Goal: Transaction & Acquisition: Purchase product/service

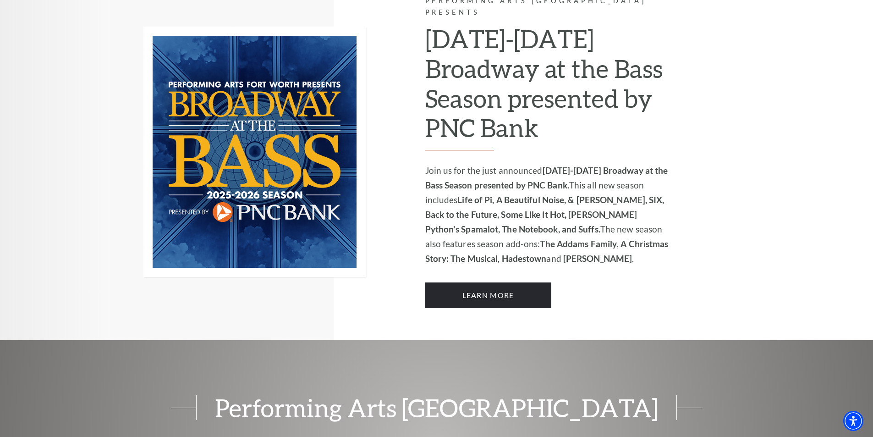
scroll to position [642, 0]
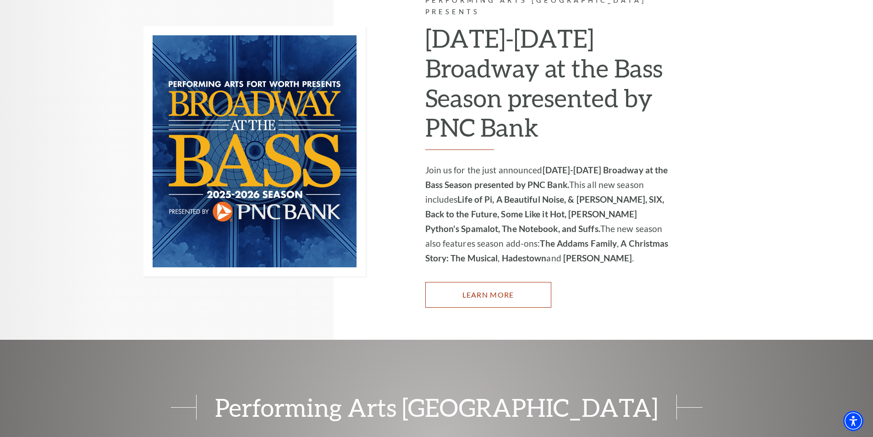
click at [489, 287] on link "Learn More" at bounding box center [488, 295] width 126 height 26
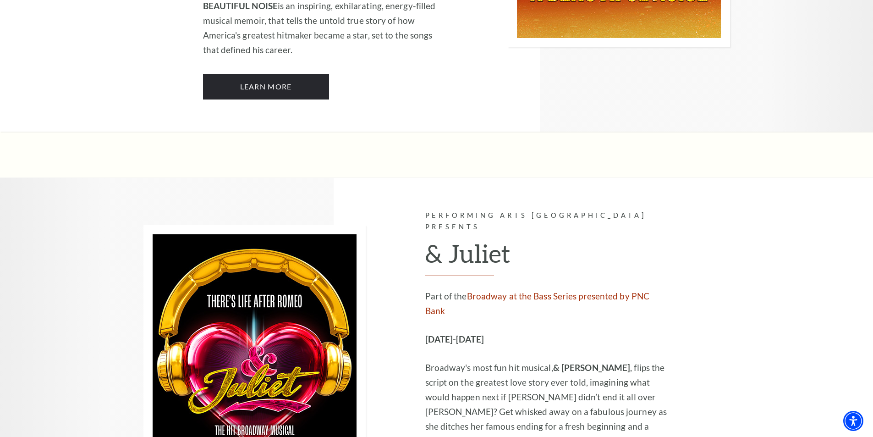
scroll to position [2613, 0]
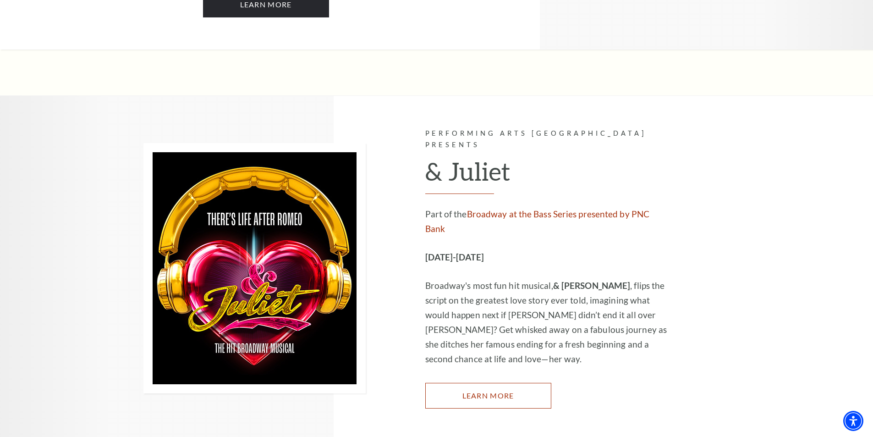
click at [476, 383] on link "Learn More" at bounding box center [488, 396] width 126 height 26
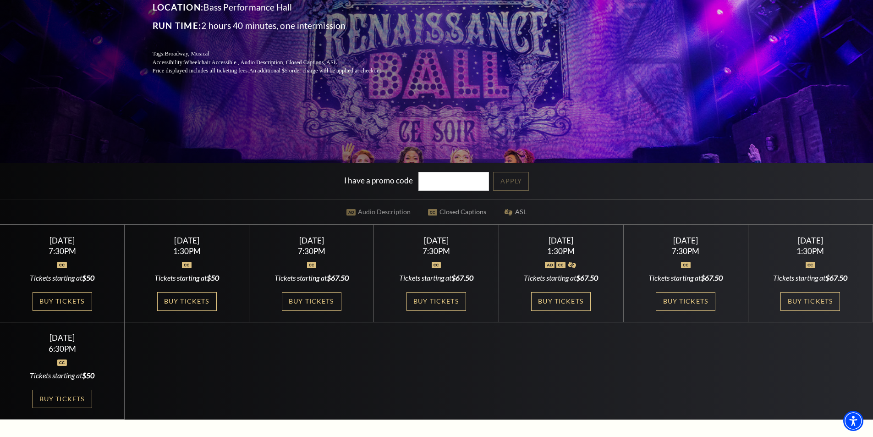
scroll to position [183, 0]
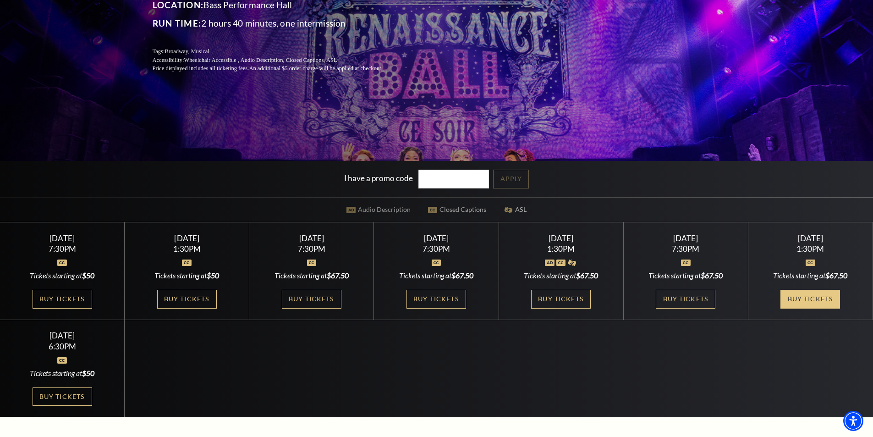
click at [801, 293] on link "Buy Tickets" at bounding box center [811, 299] width 60 height 19
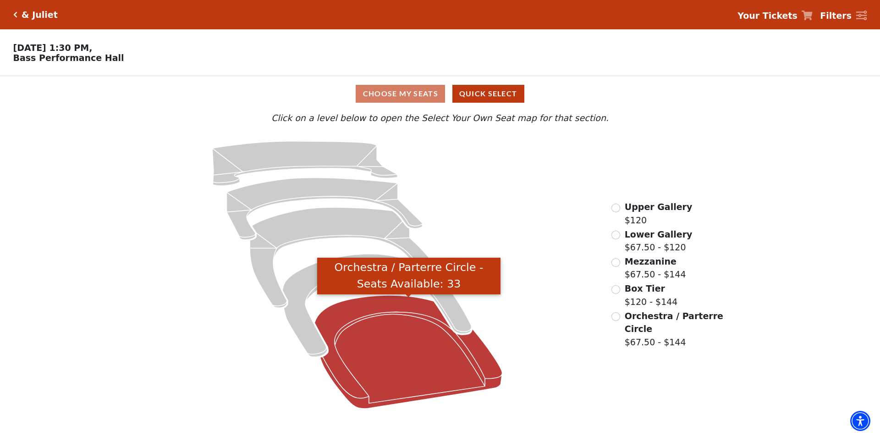
click at [364, 315] on icon "Orchestra / Parterre Circle - Seats Available: 33" at bounding box center [409, 351] width 188 height 113
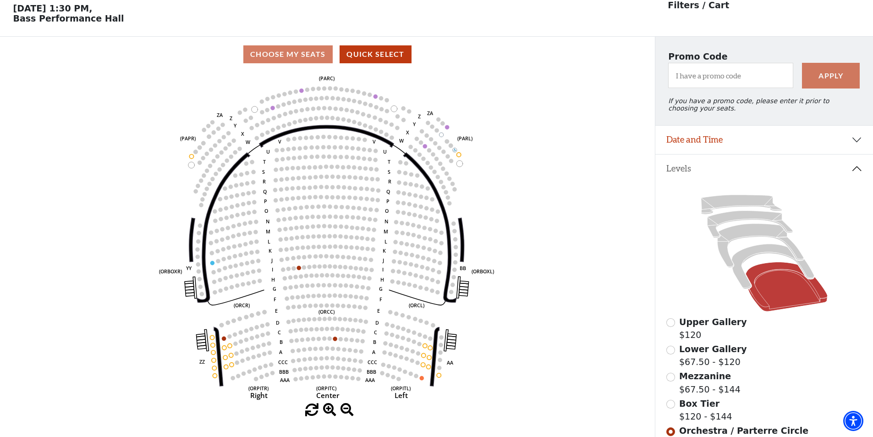
scroll to position [43, 0]
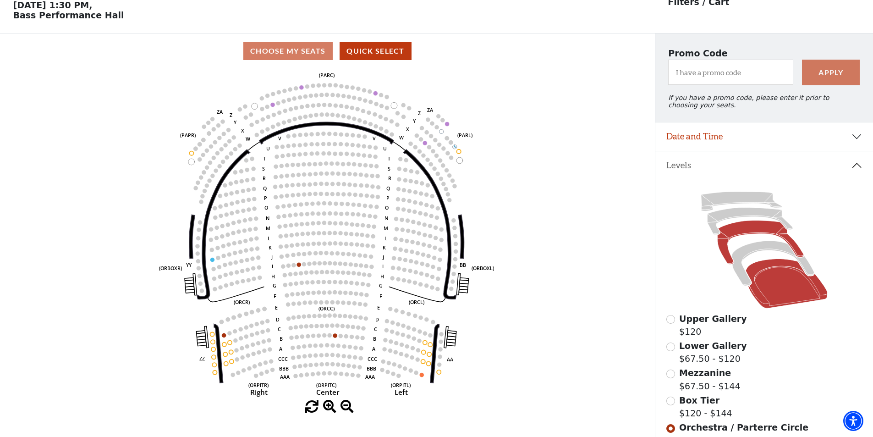
click at [741, 231] on icon at bounding box center [761, 243] width 86 height 44
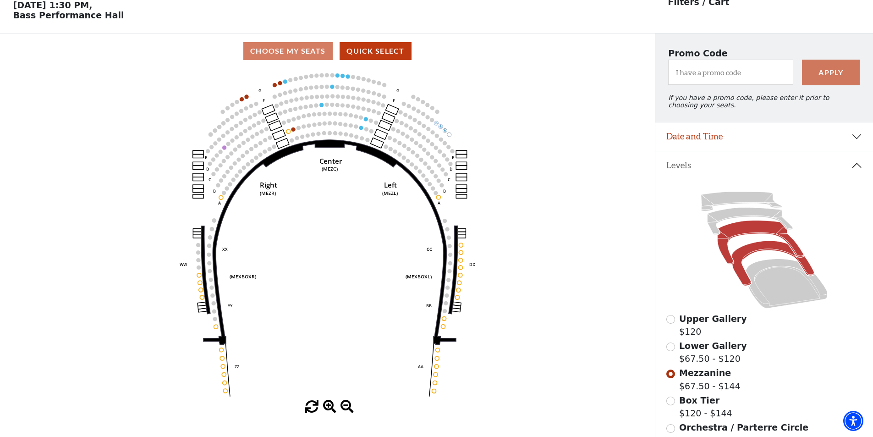
click at [756, 255] on icon at bounding box center [773, 263] width 83 height 45
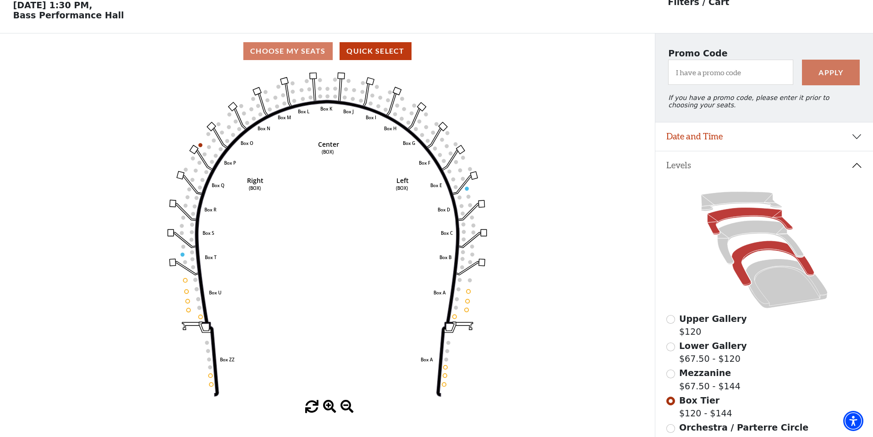
click at [727, 217] on icon at bounding box center [749, 221] width 85 height 27
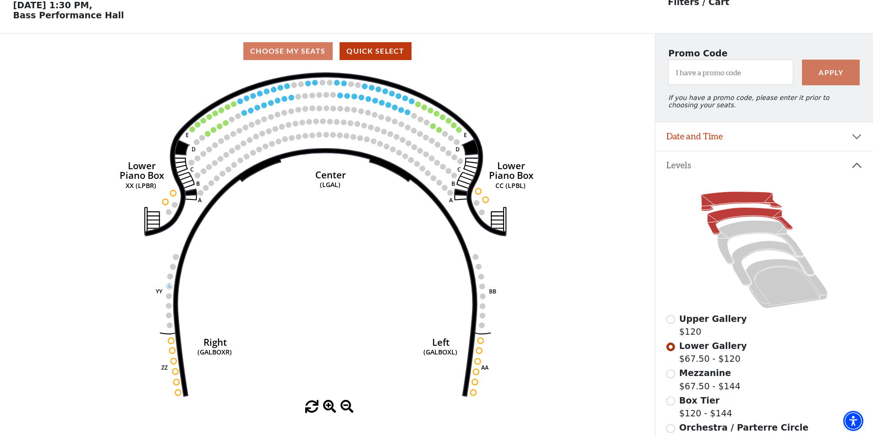
click at [723, 198] on icon at bounding box center [741, 201] width 81 height 19
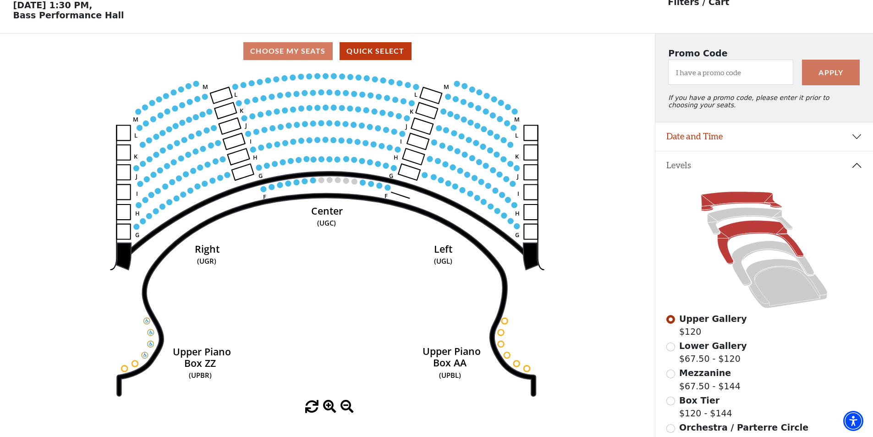
click at [753, 235] on icon at bounding box center [761, 243] width 86 height 44
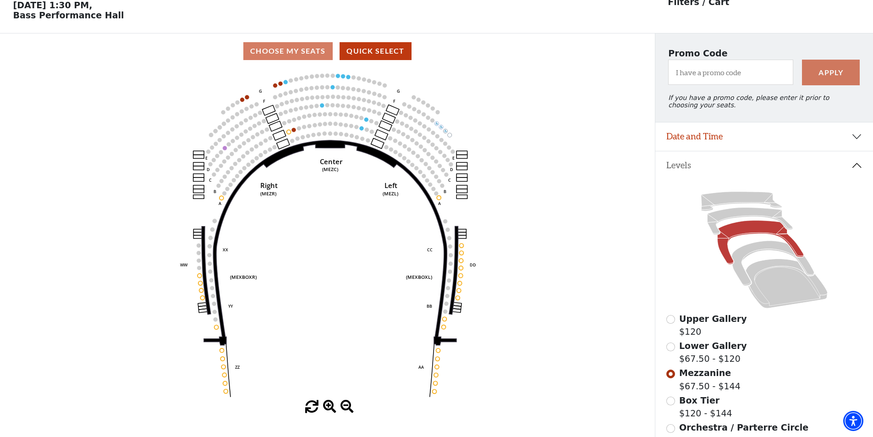
click at [293, 130] on icon "Center (MEZC) Right (MEZR) Left (MEZL) (MEXBOXR) (MEXBOXL) XX WW CC DD YY BB ZZ…" at bounding box center [328, 234] width 590 height 331
click at [762, 253] on icon at bounding box center [773, 263] width 83 height 45
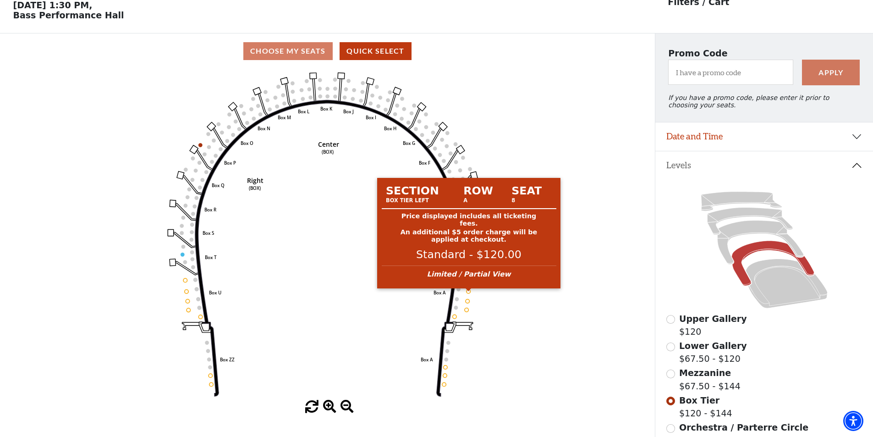
click at [469, 293] on circle at bounding box center [469, 291] width 4 height 4
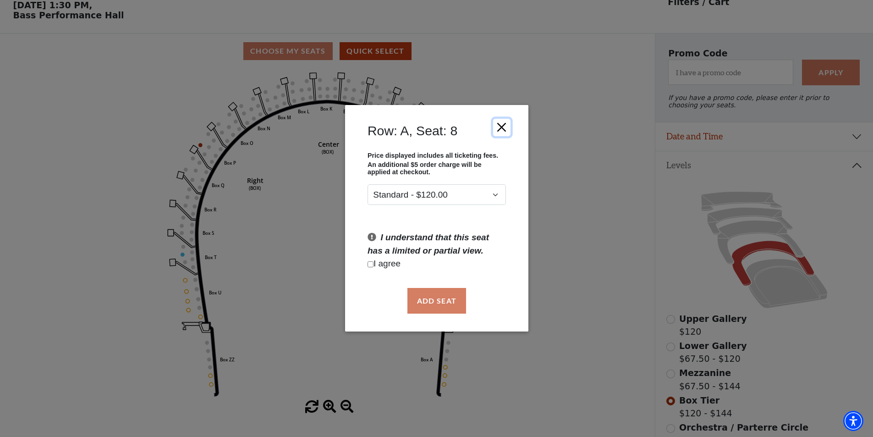
click at [506, 123] on button "Close" at bounding box center [501, 127] width 17 height 17
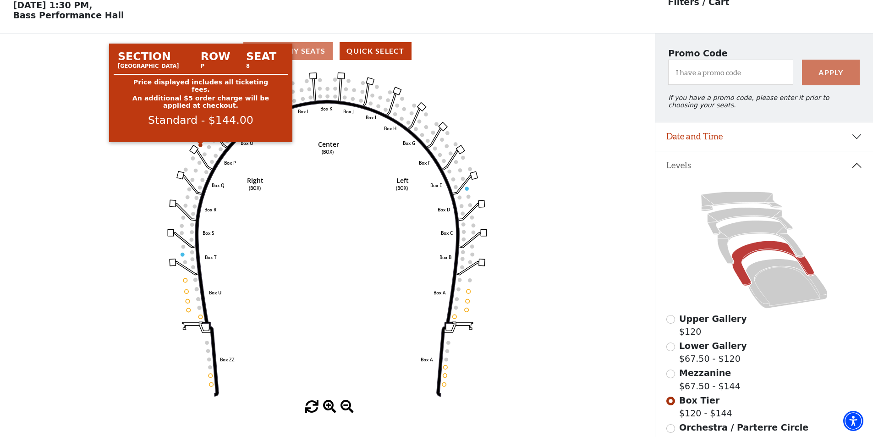
click at [199, 147] on circle at bounding box center [201, 145] width 4 height 4
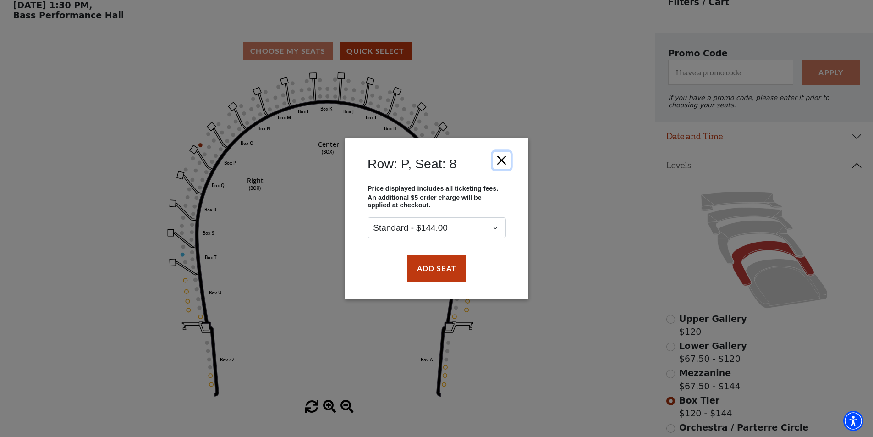
click at [498, 155] on button "Close" at bounding box center [501, 159] width 17 height 17
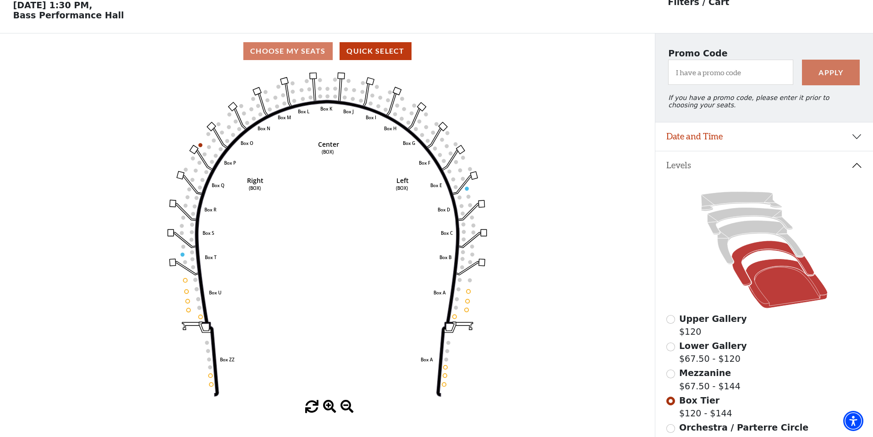
click at [775, 273] on icon at bounding box center [787, 284] width 82 height 50
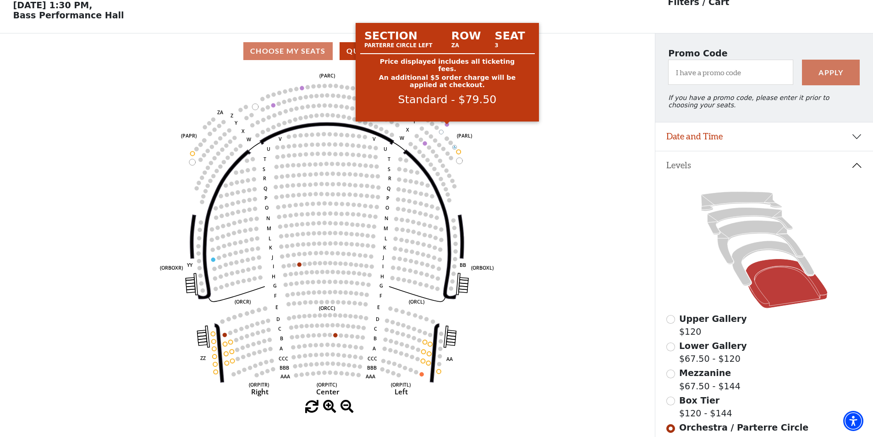
click at [447, 127] on circle at bounding box center [447, 124] width 4 height 4
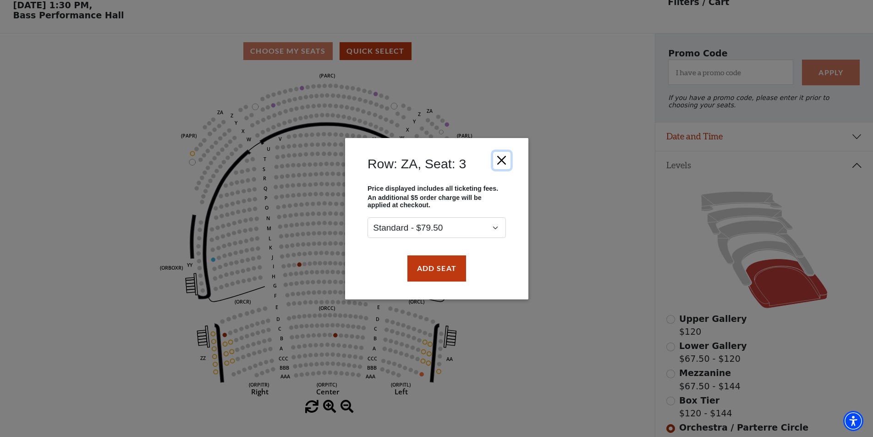
click at [502, 153] on button "Close" at bounding box center [501, 159] width 17 height 17
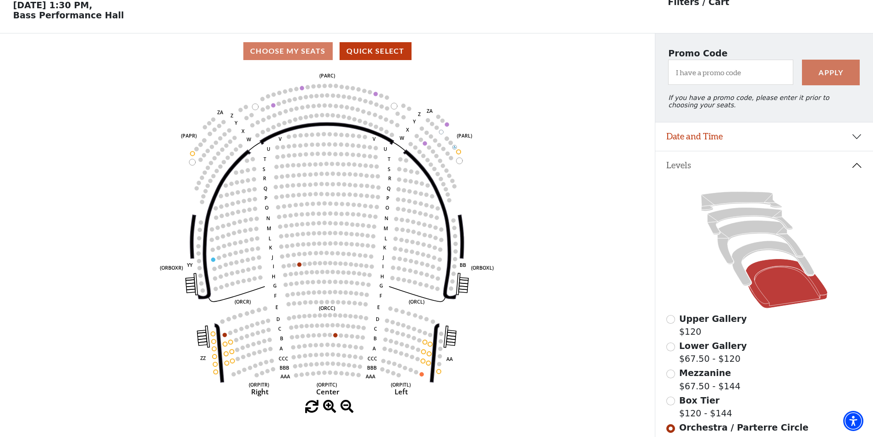
click at [470, 116] on icon "Left (ORPITL) Right (ORPITR) Center (ORPITC) ZZ AA YY BB ZA ZA (ORCL) (ORCR) (O…" at bounding box center [328, 234] width 590 height 331
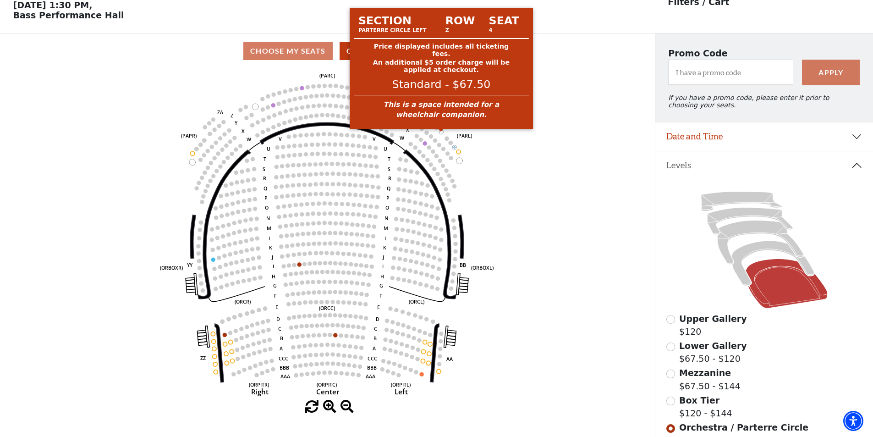
click at [441, 134] on circle at bounding box center [442, 132] width 4 height 4
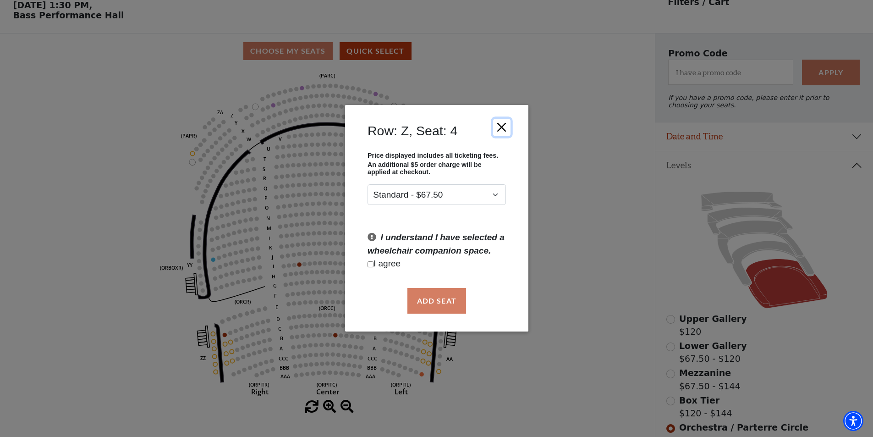
click at [498, 119] on button "Close" at bounding box center [501, 127] width 17 height 17
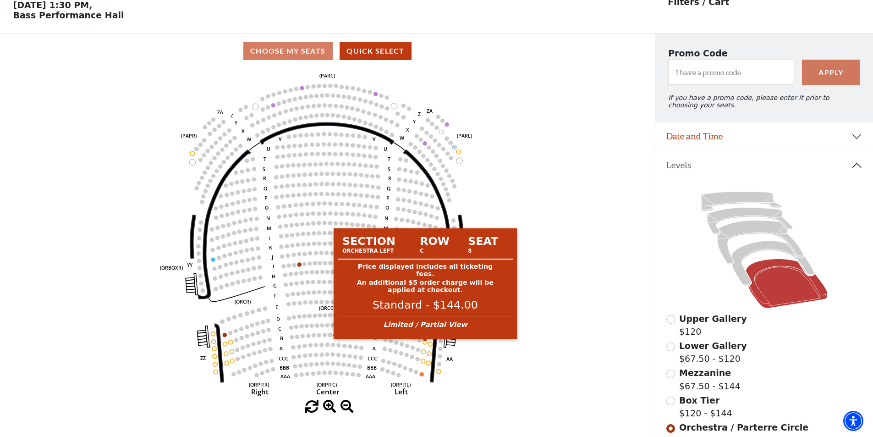
click at [425, 344] on circle at bounding box center [425, 342] width 4 height 4
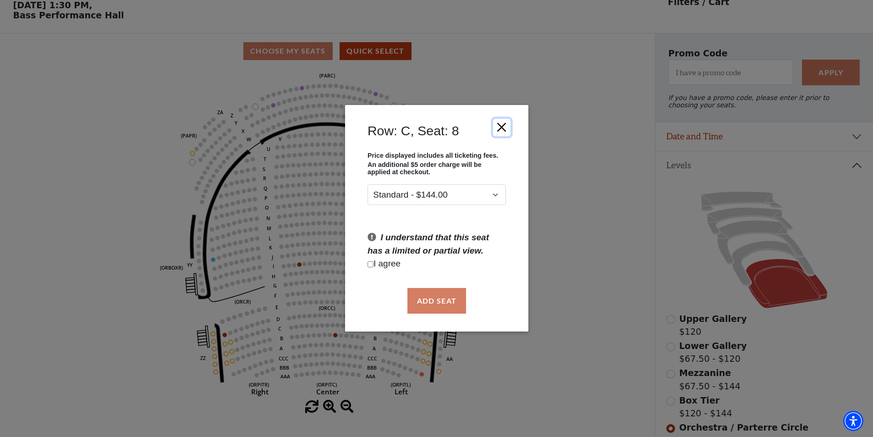
click at [505, 121] on button "Close" at bounding box center [501, 127] width 17 height 17
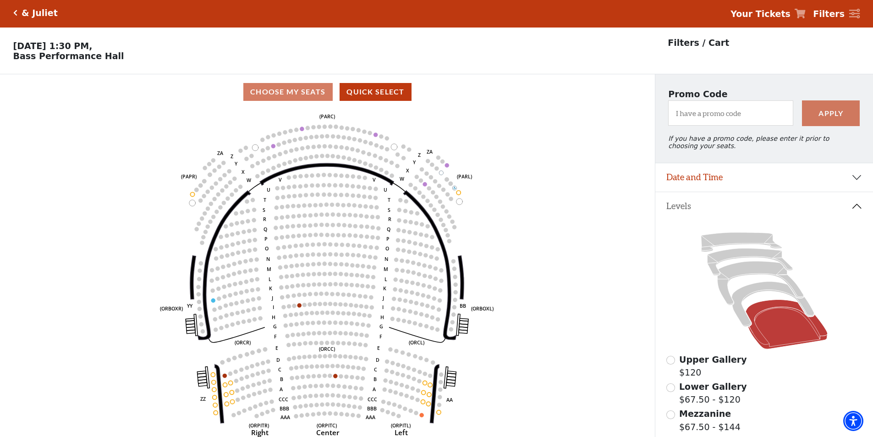
scroll to position [0, 0]
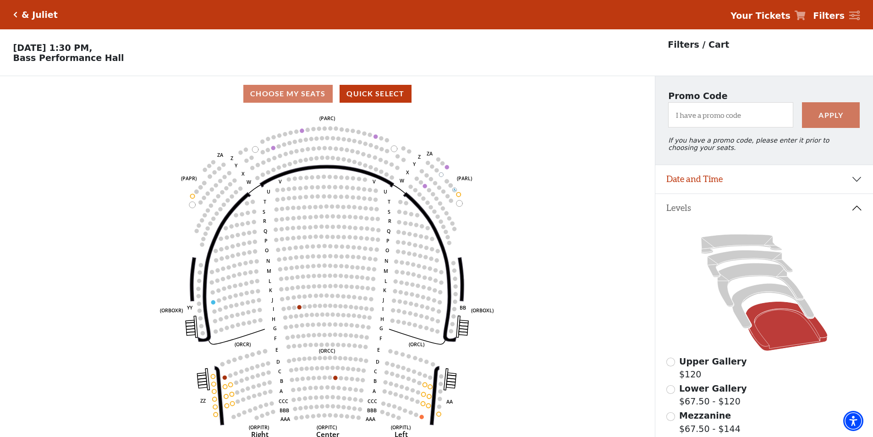
click at [17, 14] on icon "Click here to go back to filters" at bounding box center [15, 14] width 4 height 6
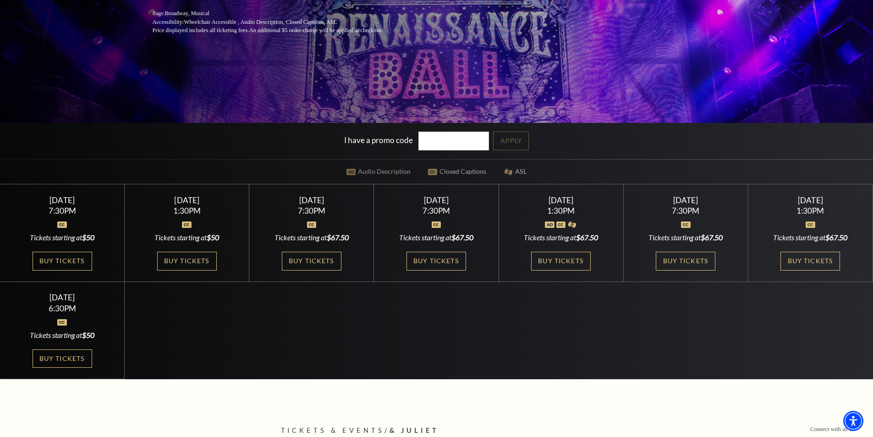
scroll to position [229, 0]
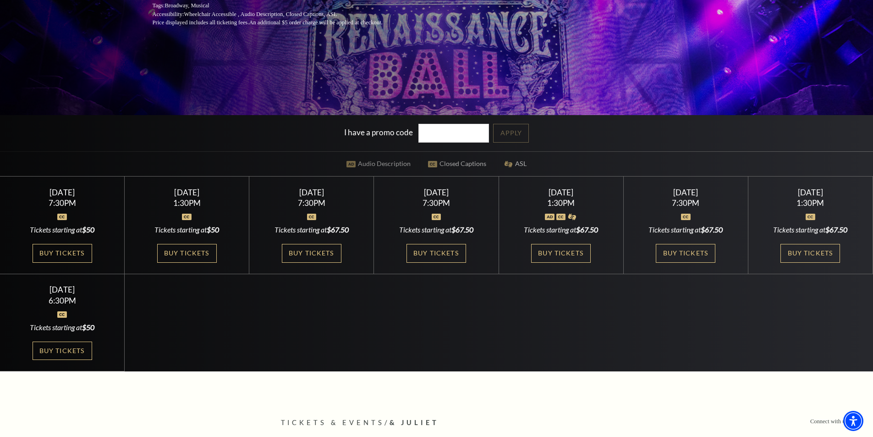
click at [446, 128] on input "I have a promo code" at bounding box center [454, 133] width 71 height 19
click at [513, 132] on link "Apply" at bounding box center [511, 133] width 36 height 19
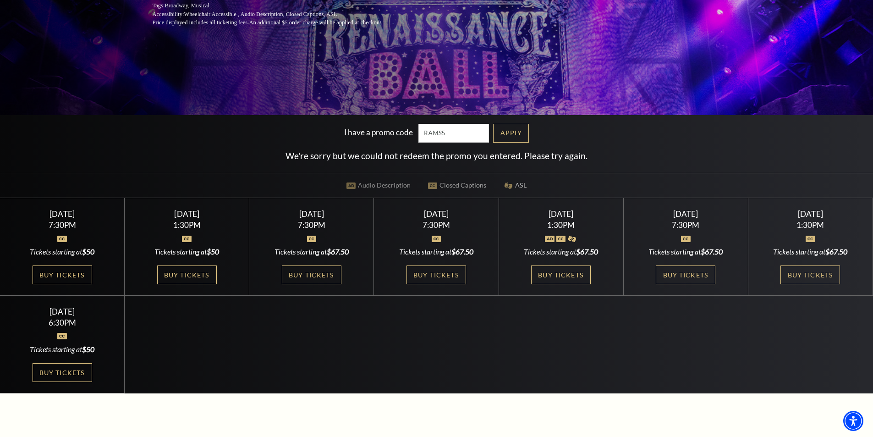
drag, startPoint x: 451, startPoint y: 135, endPoint x: 383, endPoint y: 128, distance: 68.2
click at [386, 129] on div "I have a promo code RAMS5" at bounding box center [418, 133] width 149 height 19
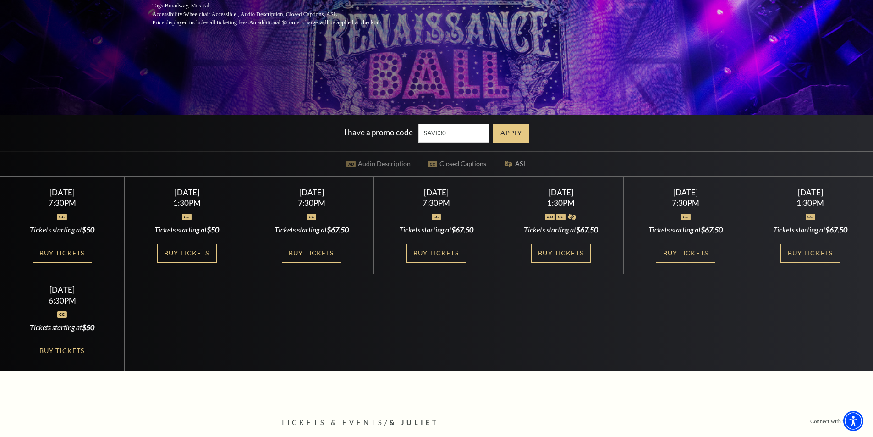
type input "SAVE30"
click at [507, 131] on link "Apply" at bounding box center [511, 133] width 36 height 19
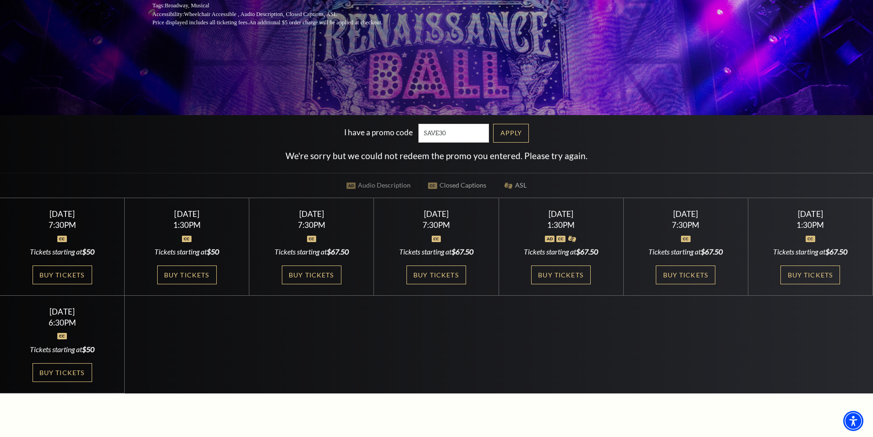
click at [401, 348] on div "Select a Performance Wednesday November 12 | 7:30PM Tickets starting at $50 Wed…" at bounding box center [436, 295] width 873 height 195
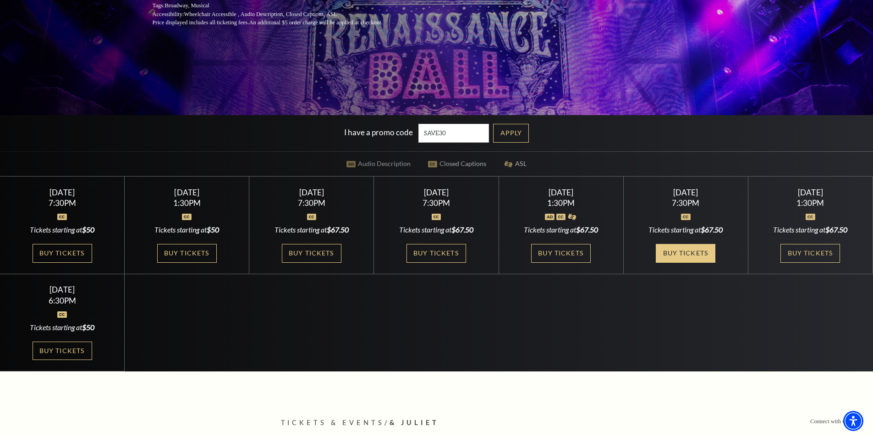
click at [684, 257] on link "Buy Tickets" at bounding box center [686, 253] width 60 height 19
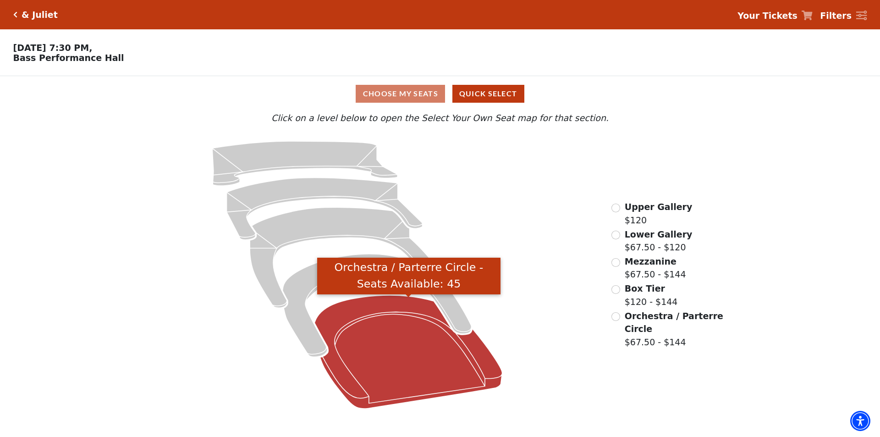
click at [421, 354] on icon "Orchestra / Parterre Circle - Seats Available: 45" at bounding box center [409, 351] width 188 height 113
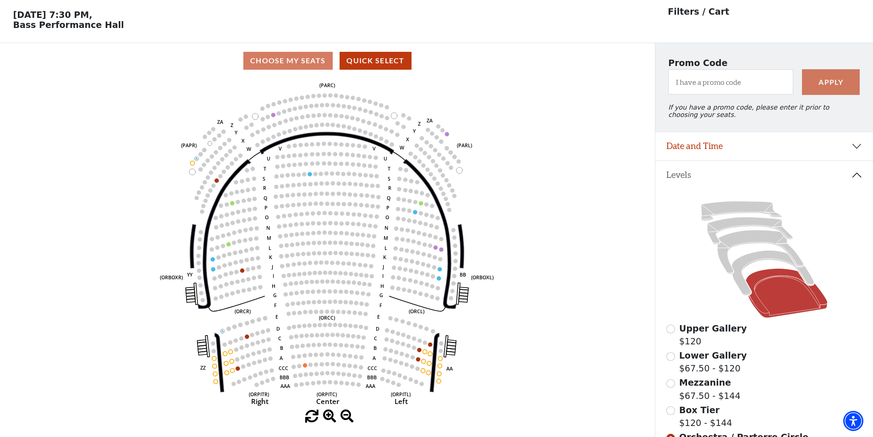
scroll to position [43, 0]
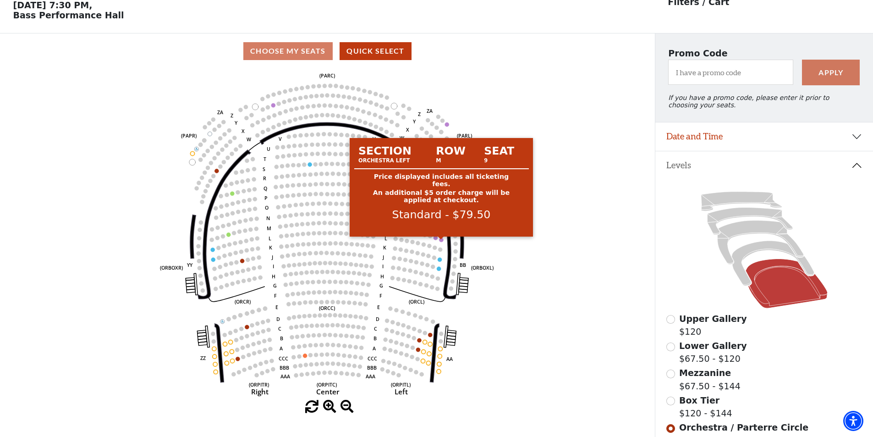
click at [441, 242] on circle at bounding box center [442, 239] width 4 height 4
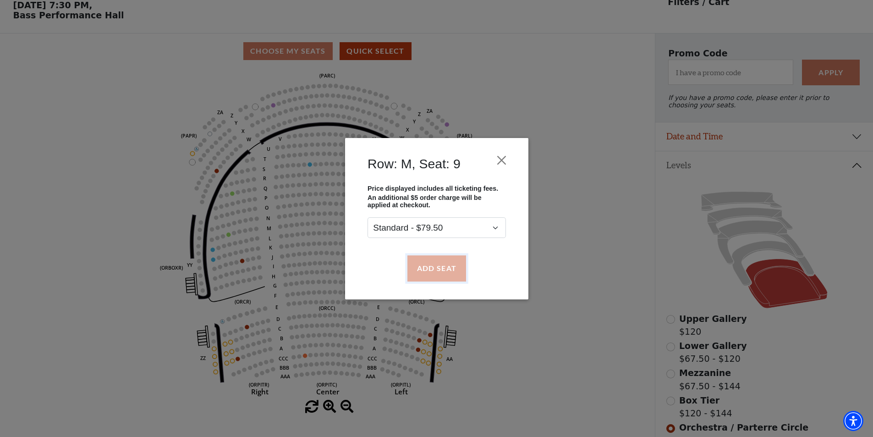
click at [443, 272] on button "Add Seat" at bounding box center [436, 268] width 59 height 26
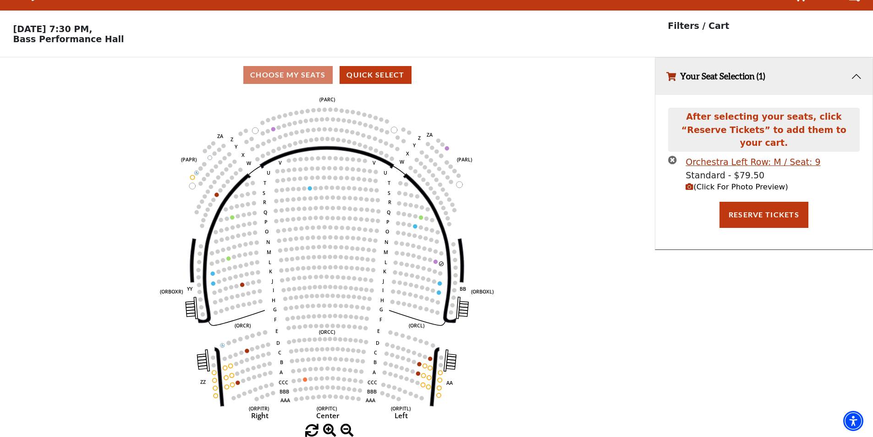
scroll to position [0, 0]
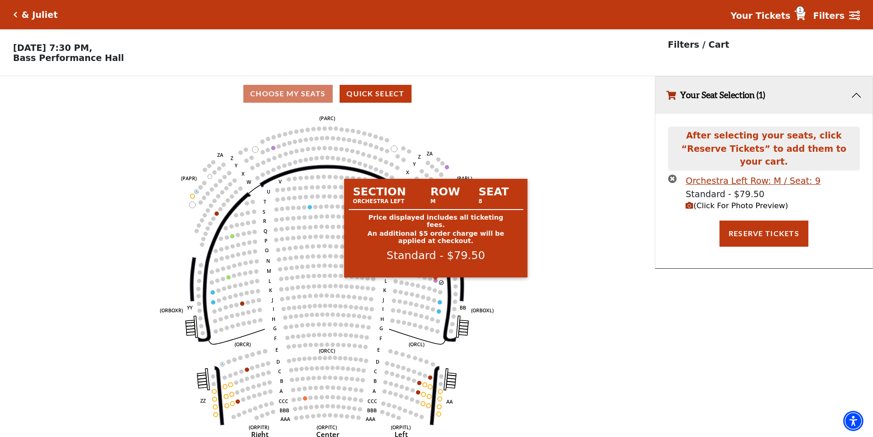
click at [435, 282] on circle at bounding box center [436, 280] width 4 height 4
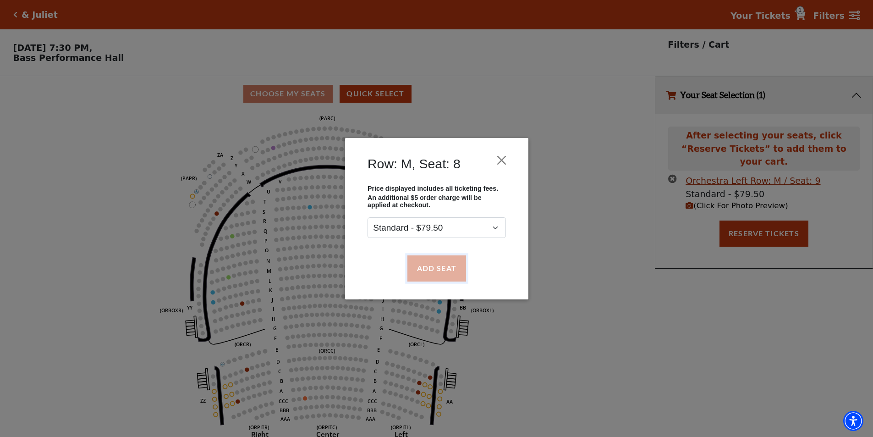
click at [435, 273] on button "Add Seat" at bounding box center [436, 268] width 59 height 26
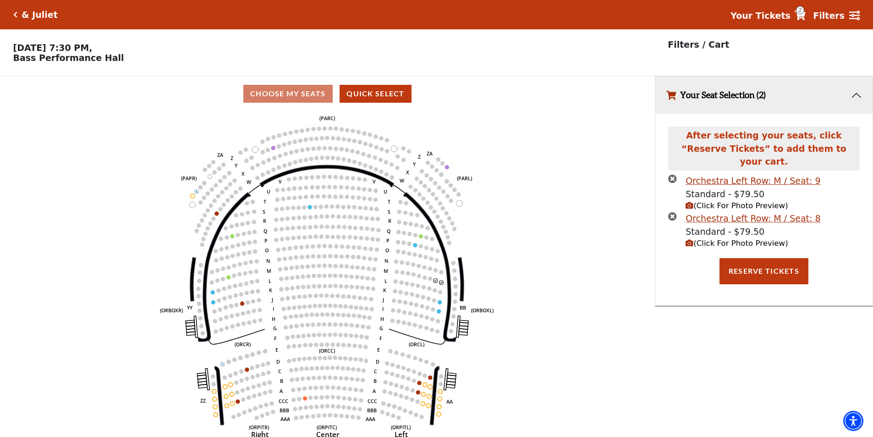
click at [861, 99] on button "Your Seat Selection (2)" at bounding box center [764, 95] width 217 height 37
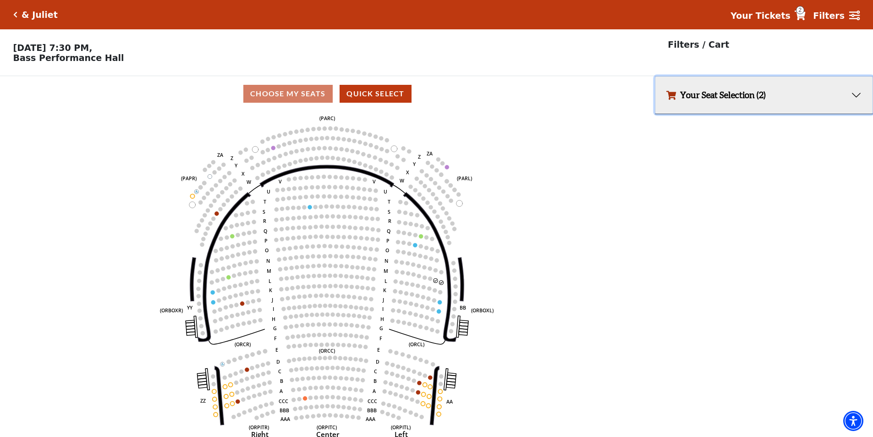
click at [848, 89] on button "Your Seat Selection (2)" at bounding box center [764, 95] width 217 height 37
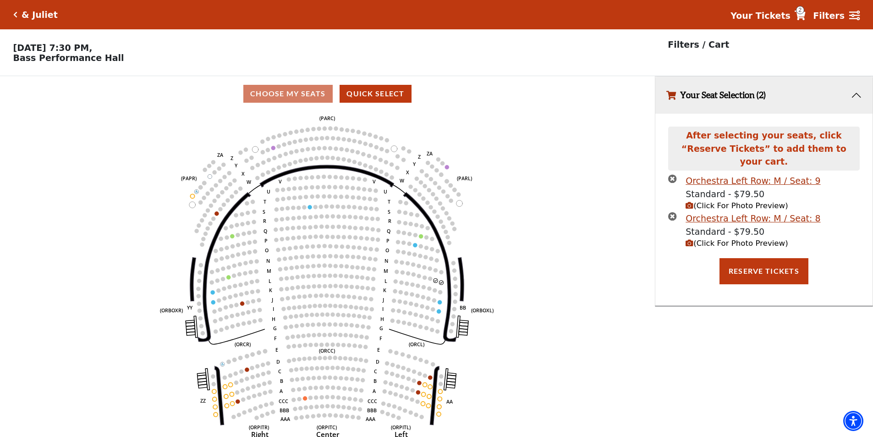
click at [674, 174] on icon "times-circle" at bounding box center [672, 178] width 9 height 9
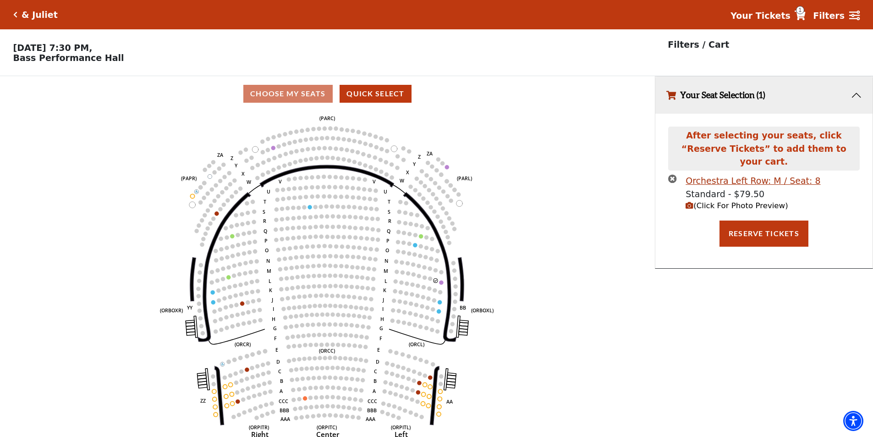
click at [671, 174] on icon "times-circle" at bounding box center [672, 178] width 9 height 9
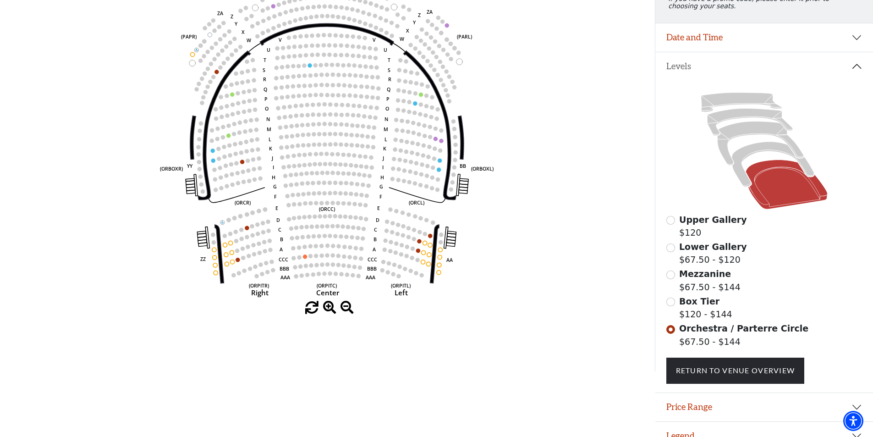
scroll to position [160, 0]
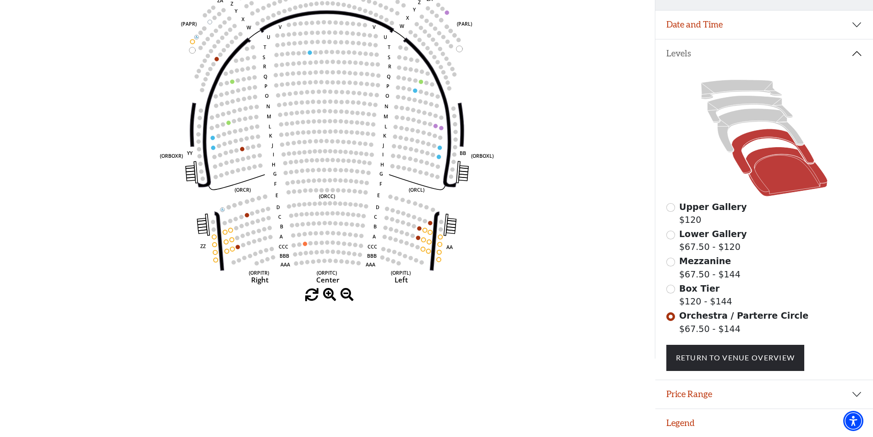
click at [767, 134] on icon at bounding box center [773, 151] width 83 height 45
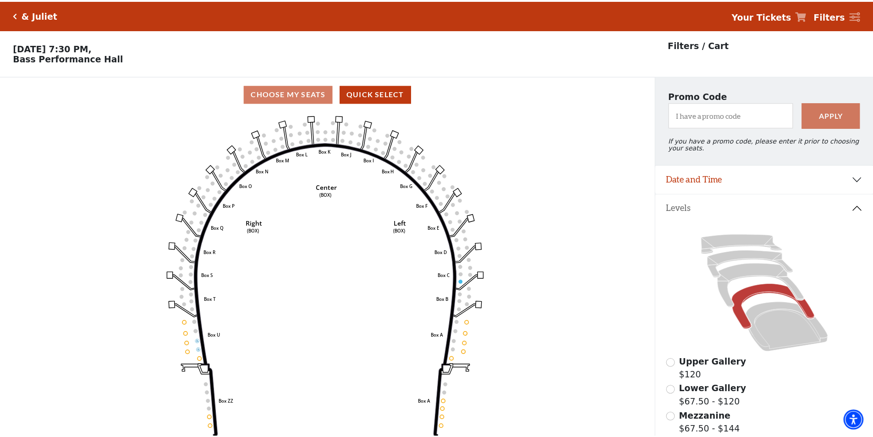
scroll to position [43, 0]
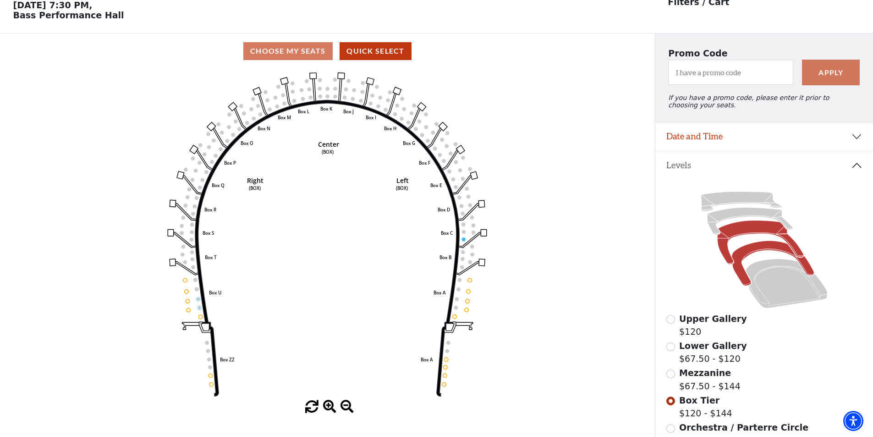
click at [753, 226] on icon at bounding box center [761, 243] width 86 height 44
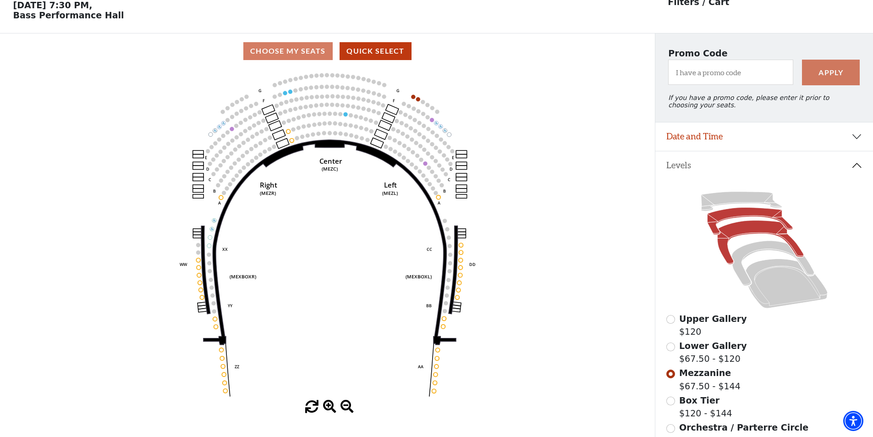
click at [741, 214] on icon at bounding box center [749, 221] width 85 height 27
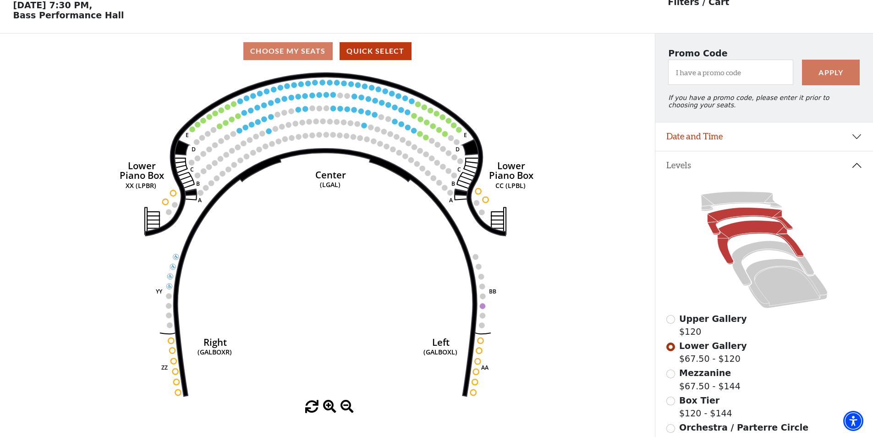
click at [746, 231] on icon at bounding box center [761, 243] width 86 height 44
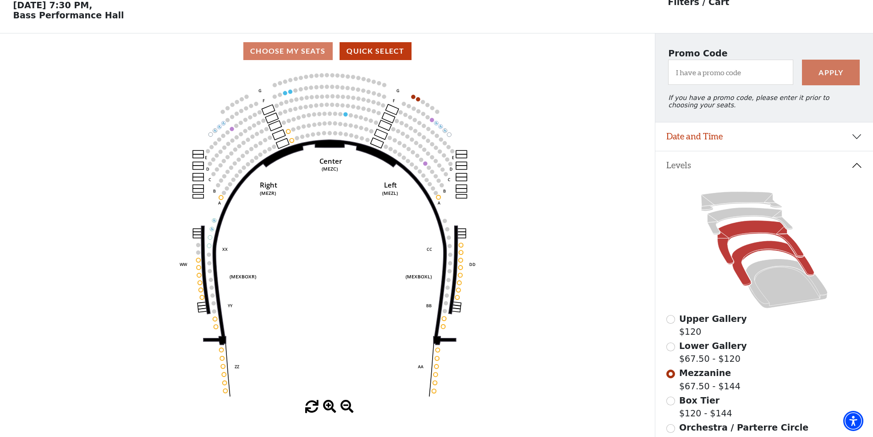
click at [773, 250] on icon at bounding box center [773, 263] width 83 height 45
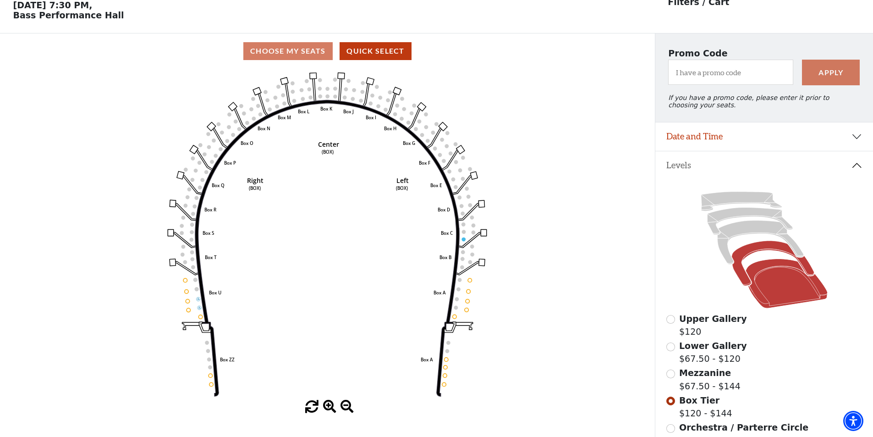
click at [764, 281] on icon at bounding box center [787, 284] width 82 height 50
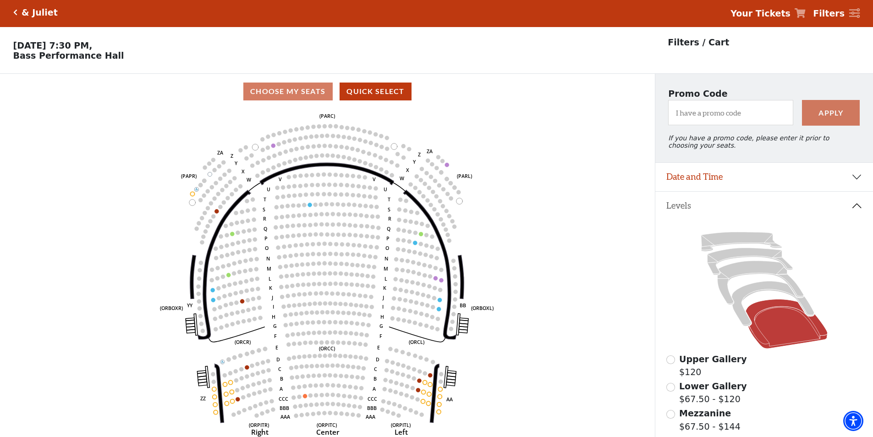
scroll to position [0, 0]
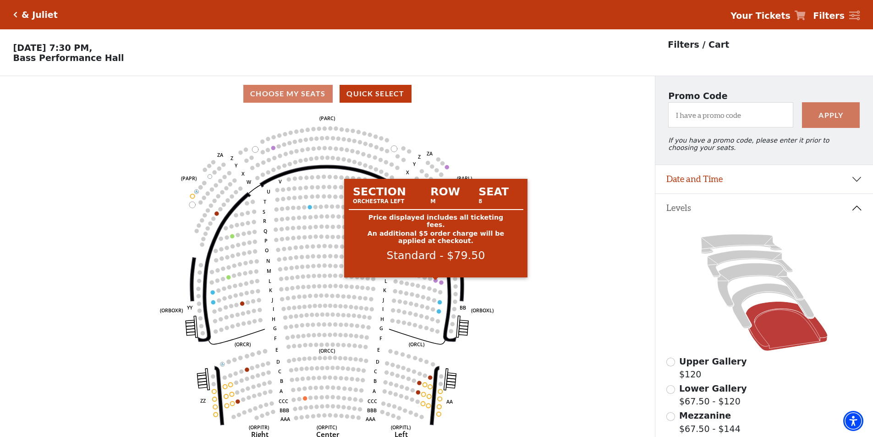
click at [435, 282] on circle at bounding box center [436, 280] width 4 height 4
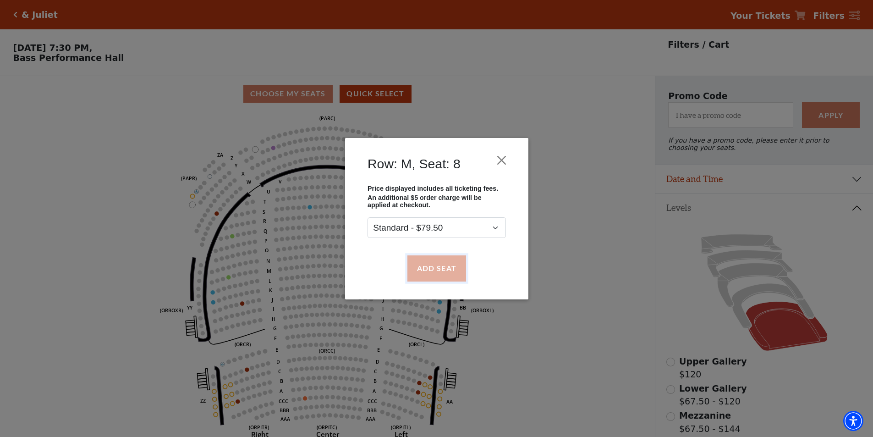
click at [441, 281] on button "Add Seat" at bounding box center [436, 268] width 59 height 26
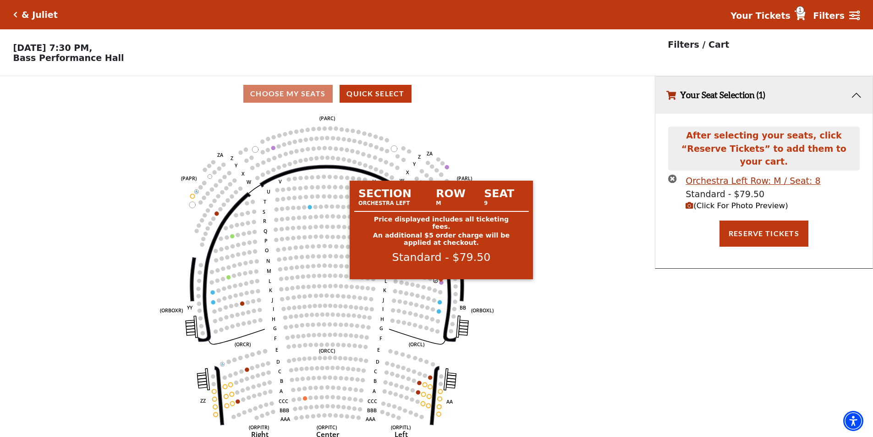
click at [441, 284] on circle at bounding box center [442, 282] width 4 height 4
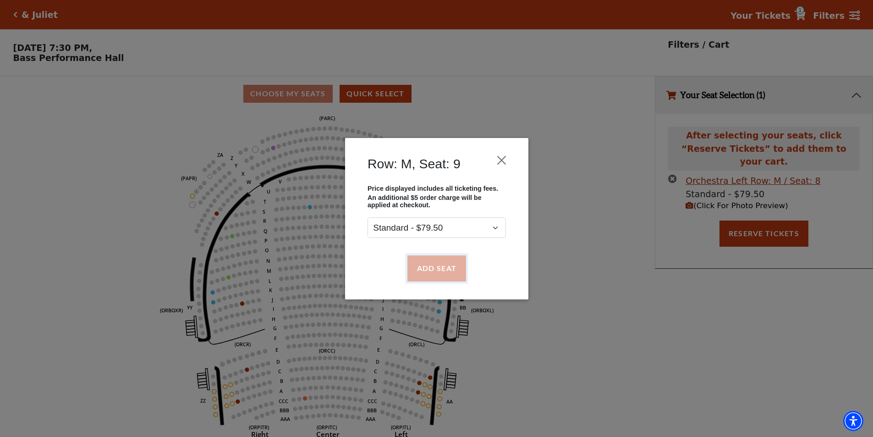
click at [441, 278] on button "Add Seat" at bounding box center [436, 268] width 59 height 26
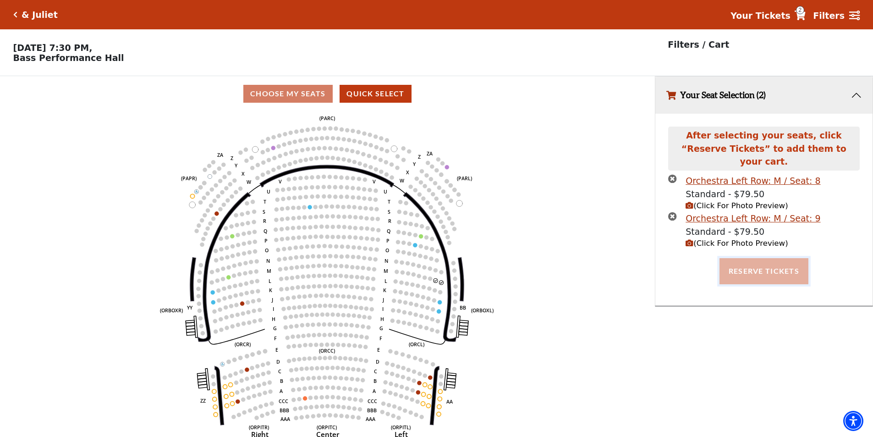
click at [766, 264] on button "Reserve Tickets" at bounding box center [764, 271] width 89 height 26
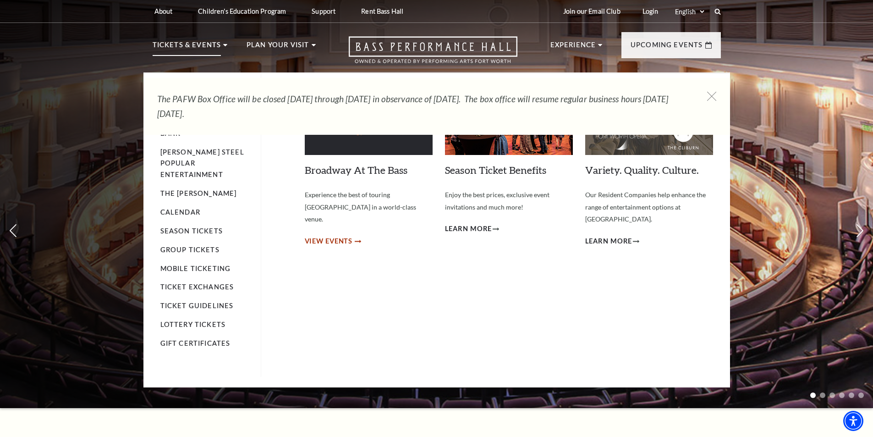
click at [323, 236] on span "View Events" at bounding box center [329, 241] width 48 height 11
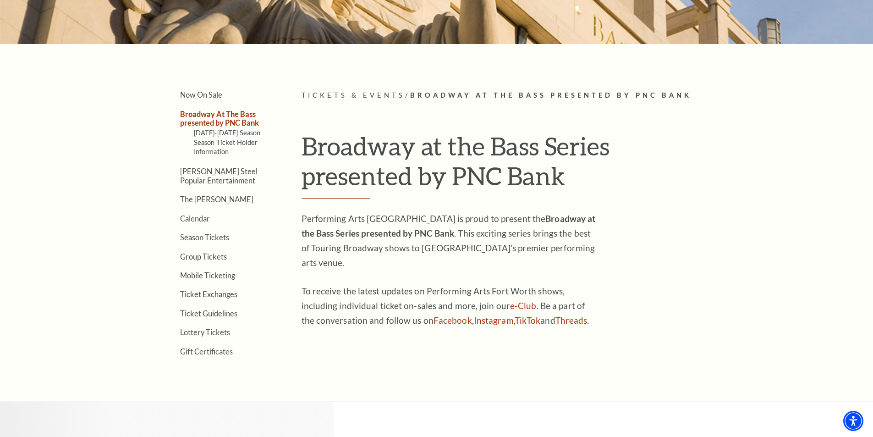
scroll to position [229, 0]
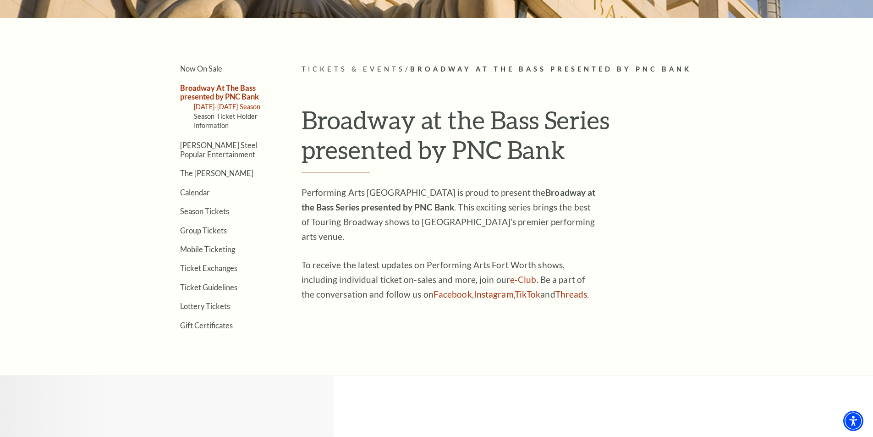
click at [230, 105] on link "[DATE]-[DATE] Season" at bounding box center [227, 107] width 67 height 8
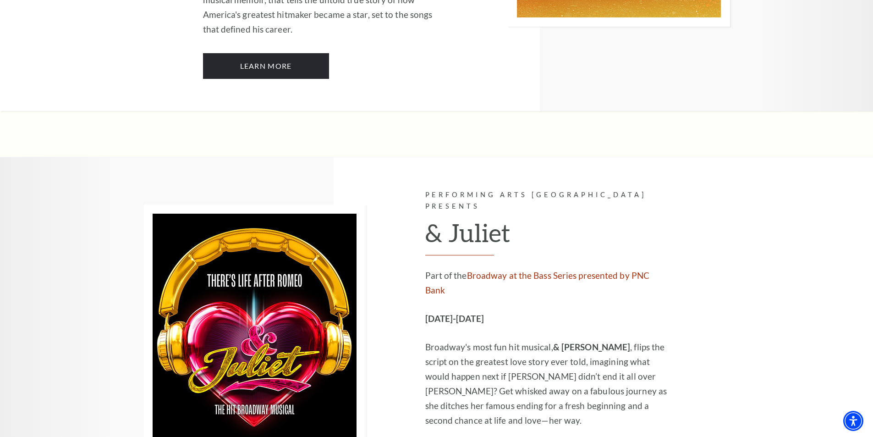
scroll to position [2567, 0]
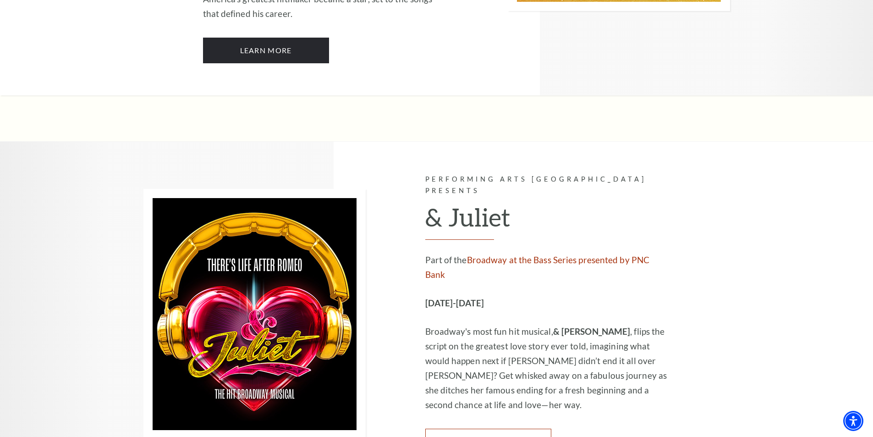
click at [487, 429] on link "Learn More" at bounding box center [488, 442] width 126 height 26
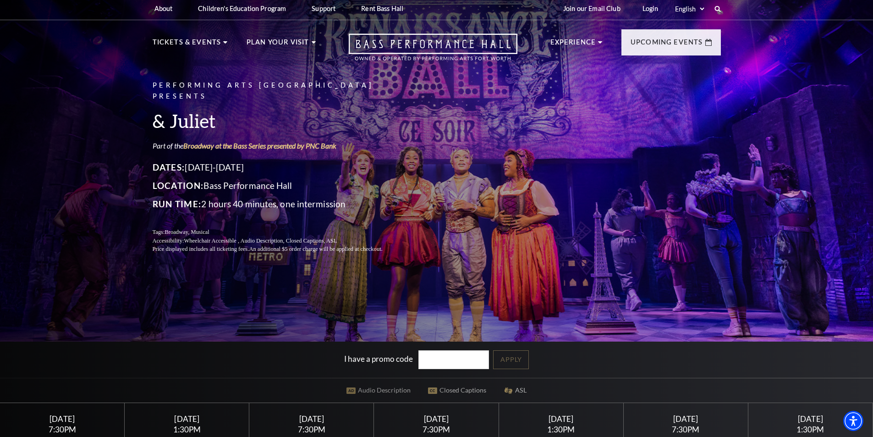
scroll to position [183, 0]
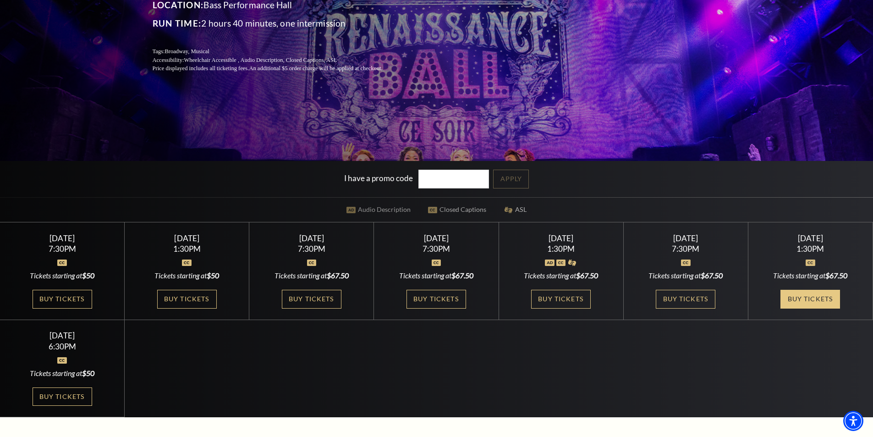
click at [808, 297] on link "Buy Tickets" at bounding box center [811, 299] width 60 height 19
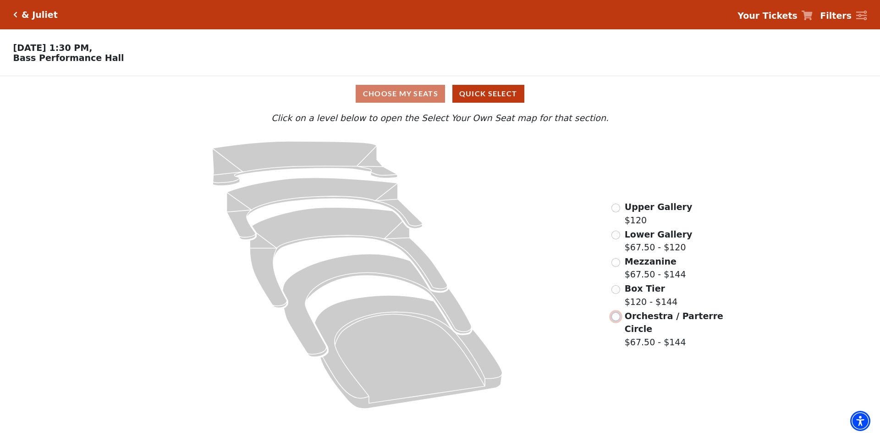
click at [614, 317] on input "Orchestra / Parterre Circle$67.50 - $144\a" at bounding box center [616, 316] width 9 height 9
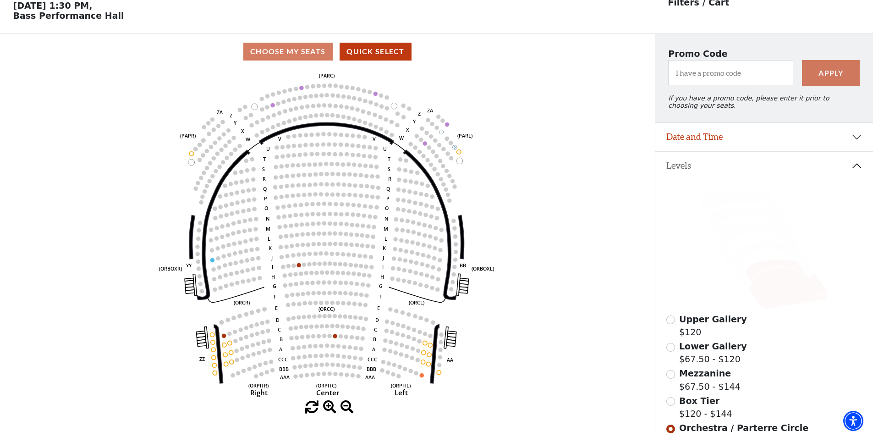
scroll to position [43, 0]
click at [739, 254] on icon at bounding box center [773, 263] width 83 height 45
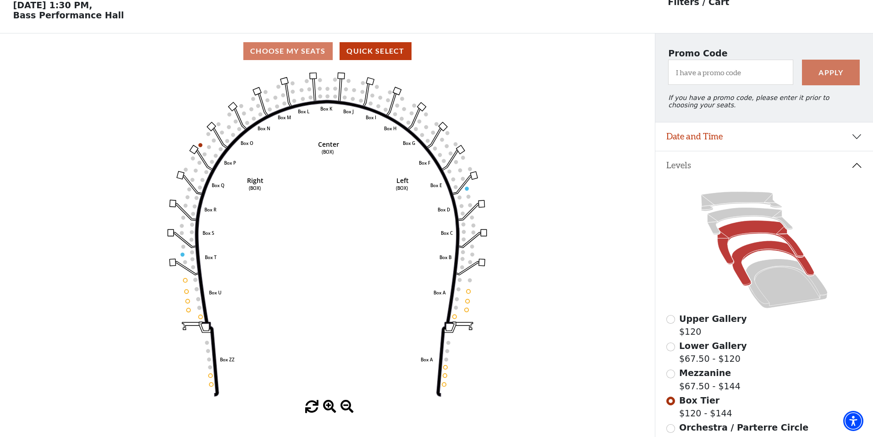
click at [740, 238] on icon at bounding box center [761, 243] width 86 height 44
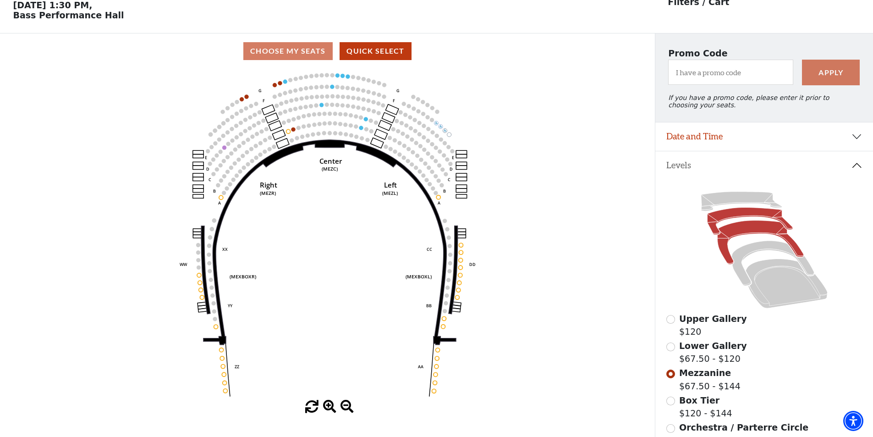
click at [735, 219] on icon at bounding box center [749, 221] width 85 height 27
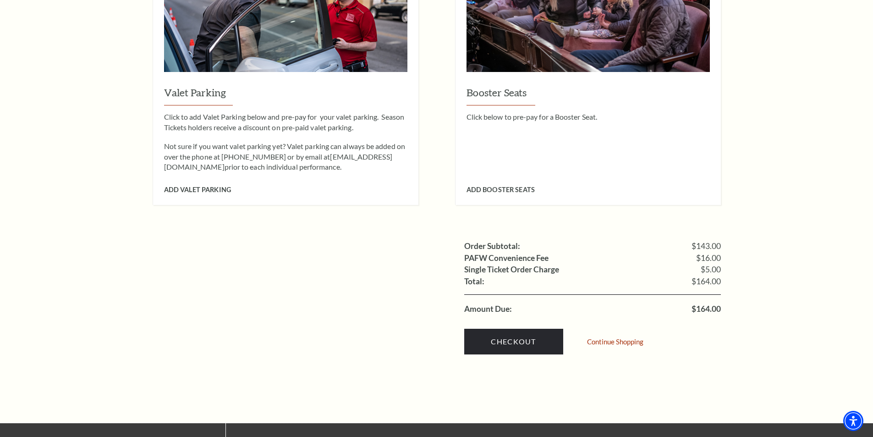
scroll to position [779, 0]
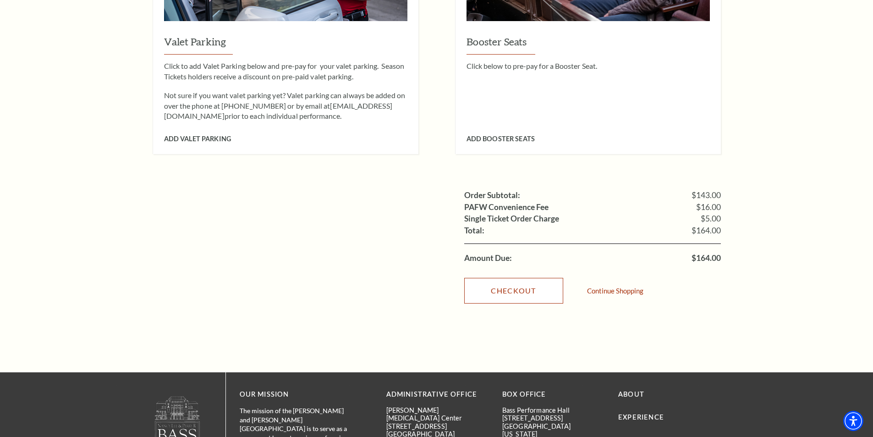
click at [517, 287] on link "Checkout" at bounding box center [513, 291] width 99 height 26
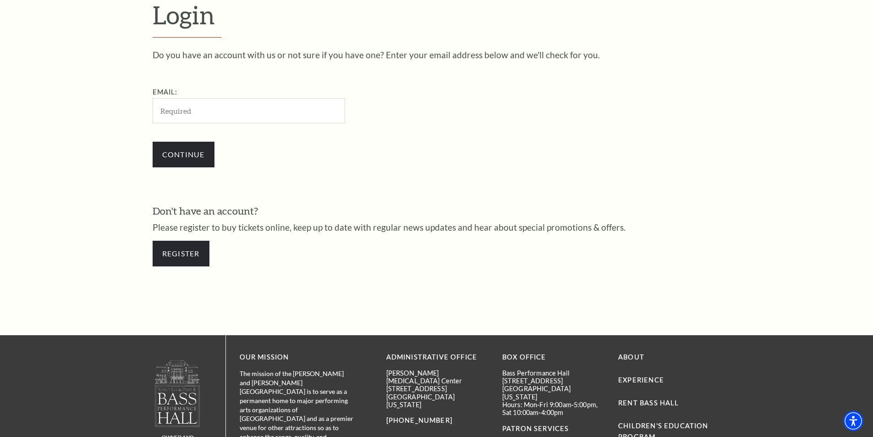
click at [249, 113] on input "Email:" at bounding box center [249, 110] width 193 height 25
type input "[PERSON_NAME][EMAIL_ADDRESS][DOMAIN_NAME]"
drag, startPoint x: 278, startPoint y: 113, endPoint x: 72, endPoint y: 111, distance: 205.9
click at [72, 111] on form "Login Do you have an account with us or not sure if you have one? Enter your em…" at bounding box center [436, 137] width 873 height 395
click at [180, 111] on input "Email:" at bounding box center [249, 110] width 193 height 25
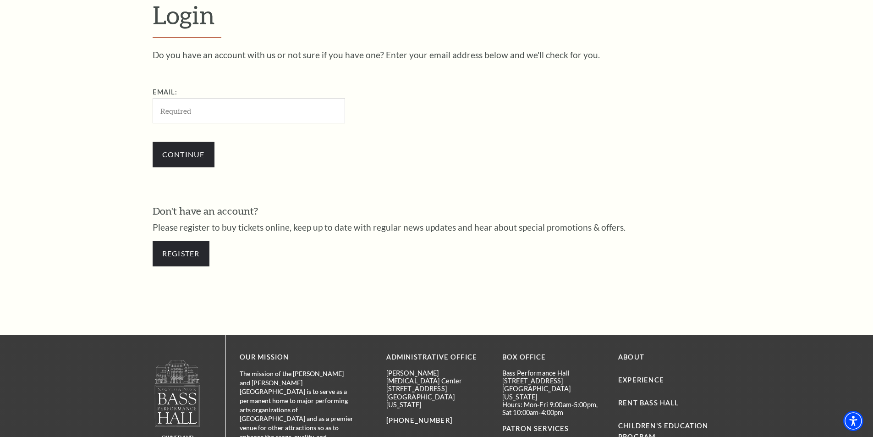
type input "[EMAIL_ADDRESS][DOMAIN_NAME]"
click at [196, 157] on input "Continue" at bounding box center [184, 155] width 62 height 26
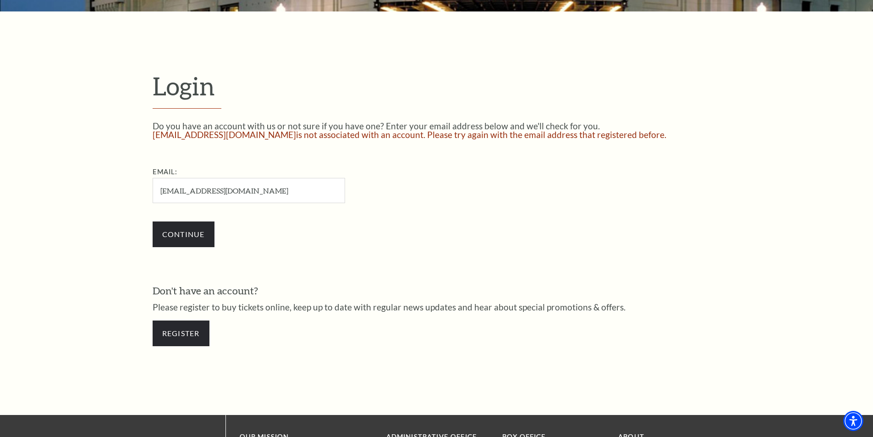
scroll to position [277, 0]
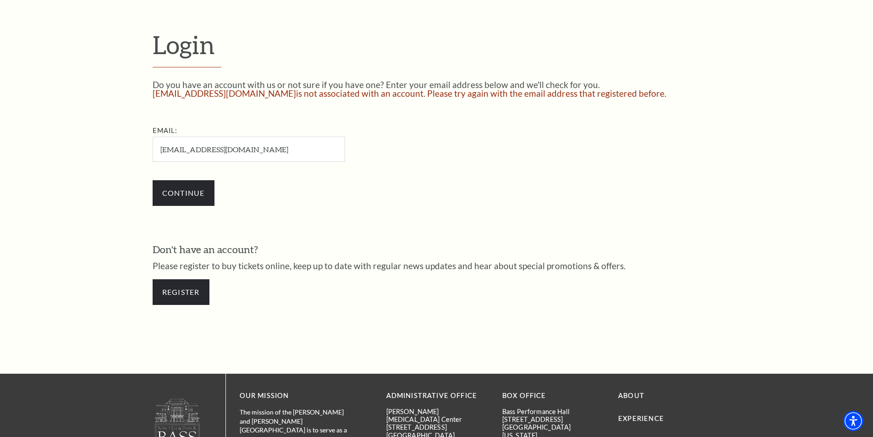
drag, startPoint x: 224, startPoint y: 153, endPoint x: 44, endPoint y: 145, distance: 180.4
click at [79, 148] on form "Login Do you have an account with us or not sure if you have one? Enter your em…" at bounding box center [436, 171] width 873 height 403
type input "[PERSON_NAME][EMAIL_ADDRESS][DOMAIN_NAME]"
click at [190, 188] on input "Continue" at bounding box center [184, 193] width 62 height 26
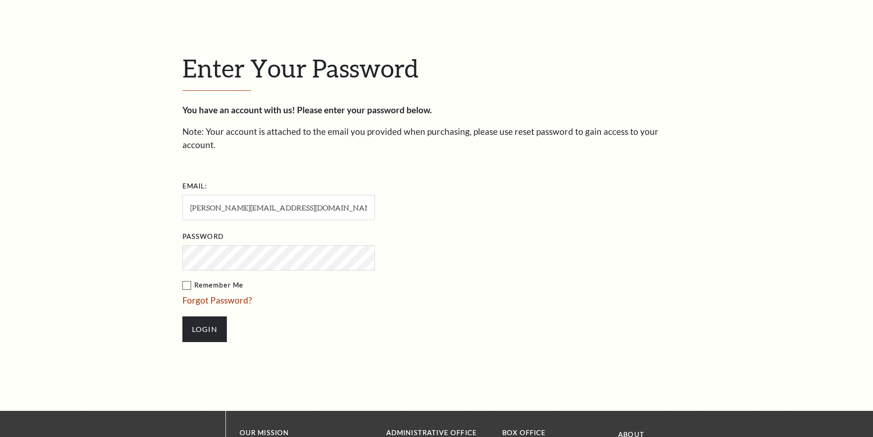
scroll to position [307, 0]
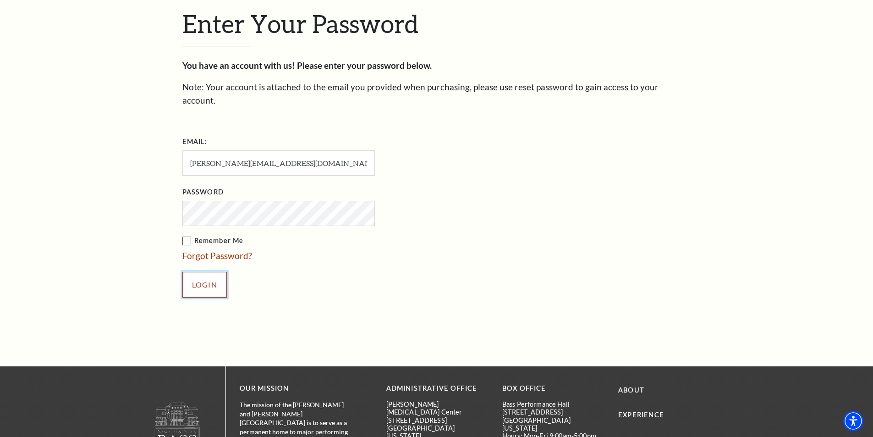
click at [182, 272] on input "Login" at bounding box center [204, 285] width 44 height 26
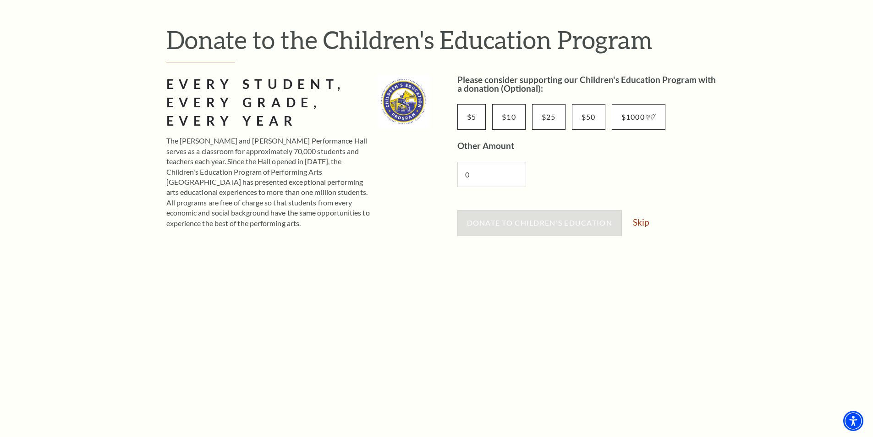
scroll to position [92, 0]
click at [641, 222] on link "Skip" at bounding box center [641, 220] width 16 height 9
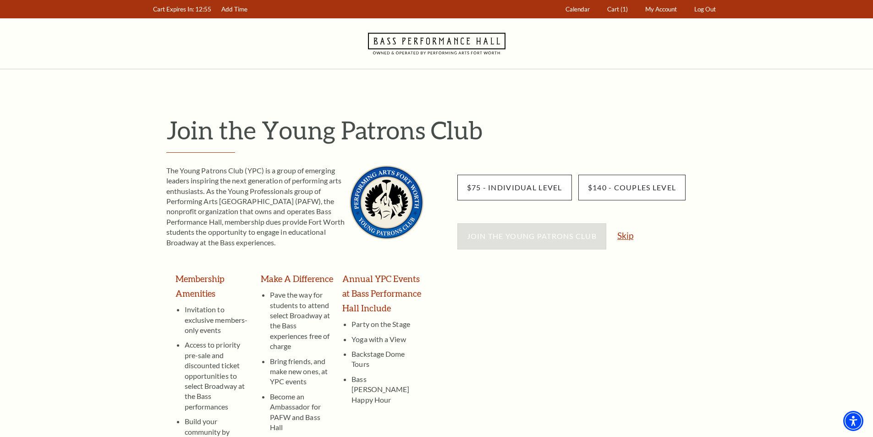
click at [627, 238] on link "Skip" at bounding box center [626, 235] width 16 height 9
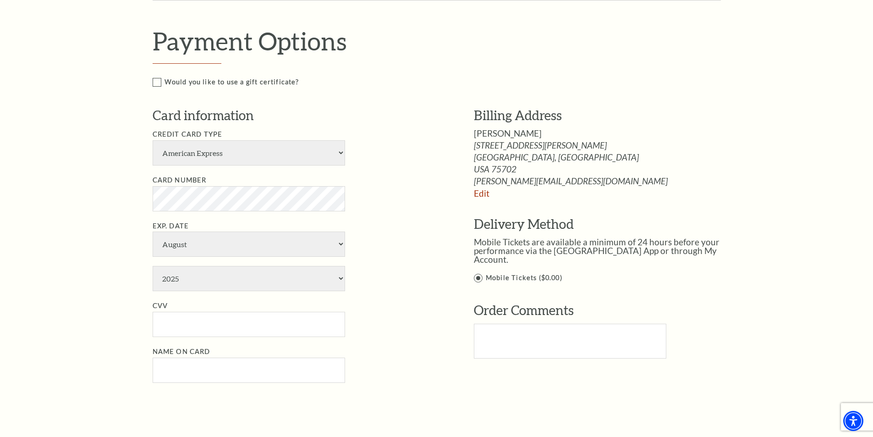
scroll to position [458, 0]
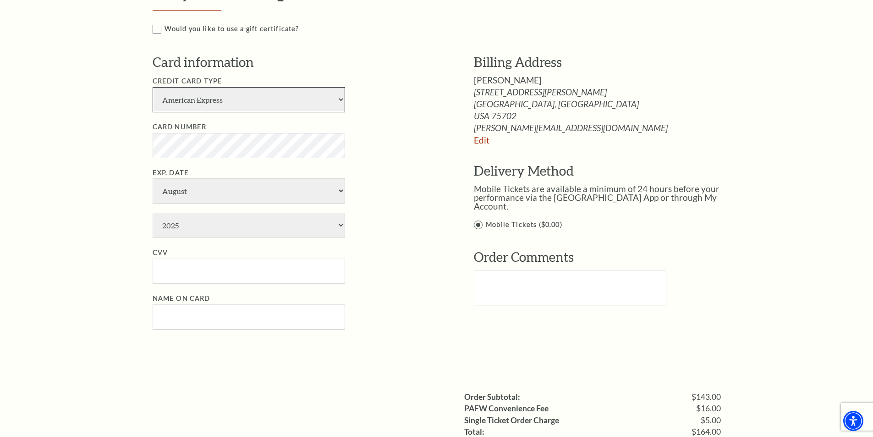
click at [337, 99] on select "American Express Visa Master Card Discover" at bounding box center [249, 99] width 193 height 25
select select "24"
click at [153, 87] on select "American Express Visa Master Card Discover" at bounding box center [249, 99] width 193 height 25
select select "7"
select select "2029"
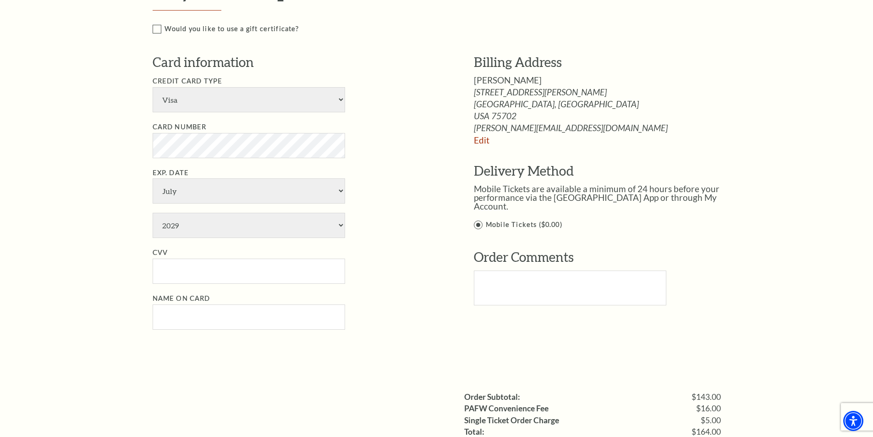
type input "442"
type input "Nicole Mitchell"
click at [712, 262] on div "Order Comments" at bounding box center [607, 283] width 266 height 71
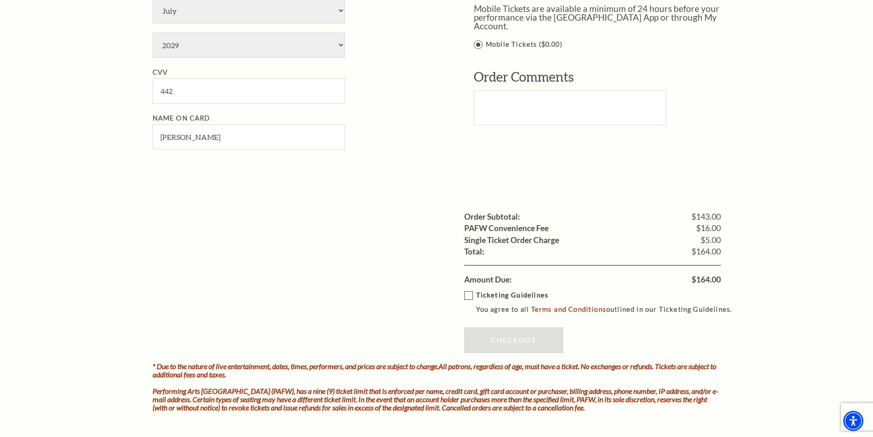
scroll to position [642, 0]
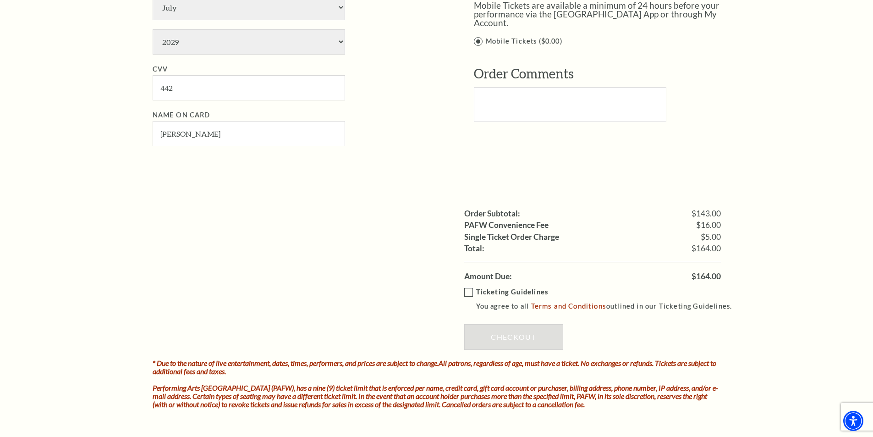
click at [469, 295] on label "Ticketing Guidelines You agree to all Terms and Conditions outlined in our Tick…" at bounding box center [602, 299] width 276 height 25
click at [0, 0] on input "Ticketing Guidelines You agree to all Terms and Conditions outlined in our Tick…" at bounding box center [0, 0] width 0 height 0
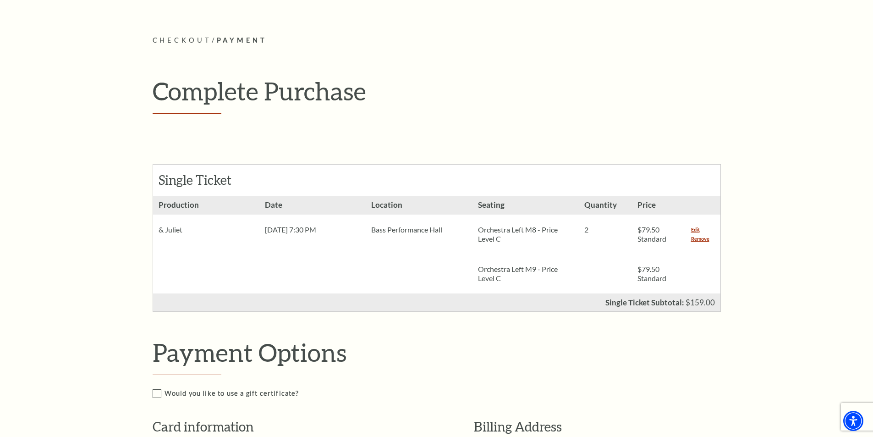
scroll to position [46, 0]
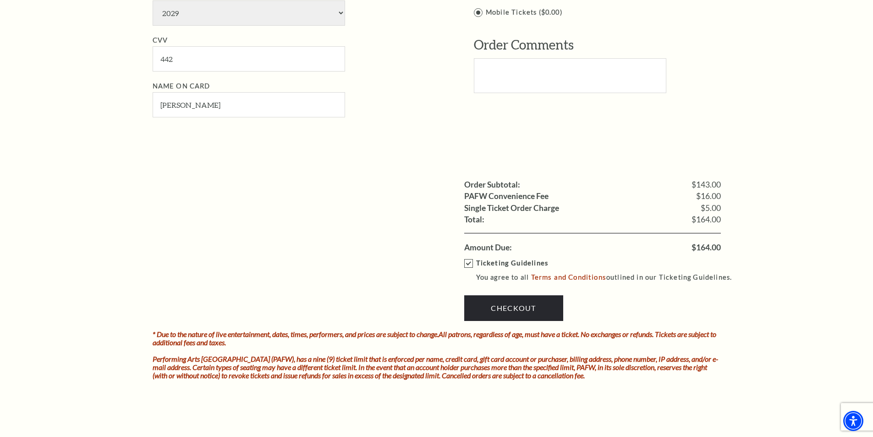
scroll to position [688, 0]
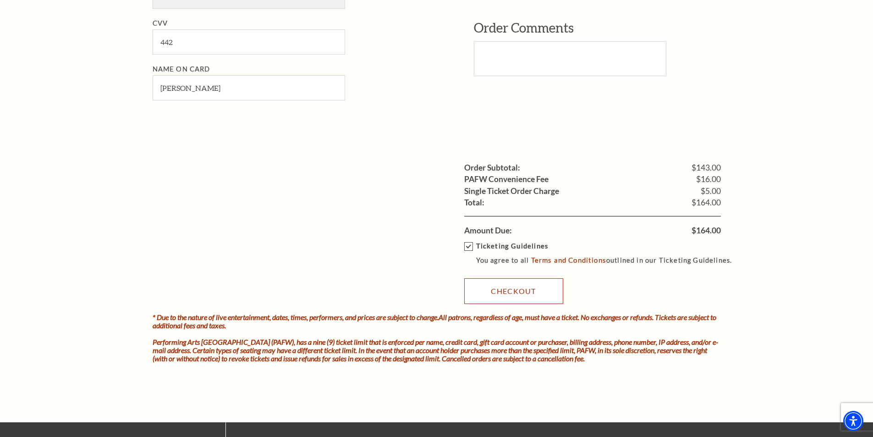
click at [523, 295] on link "Checkout" at bounding box center [513, 291] width 99 height 26
